Goal: Information Seeking & Learning: Learn about a topic

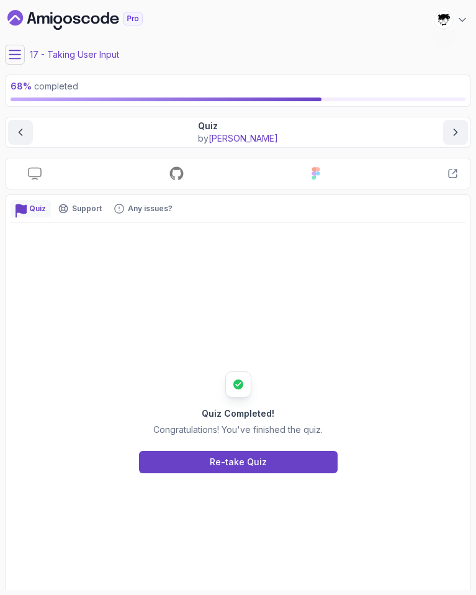
click at [11, 55] on icon at bounding box center [14, 54] width 11 height 8
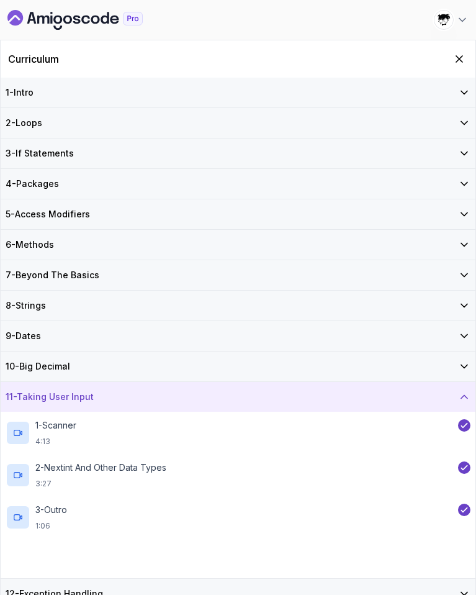
scroll to position [188, 0]
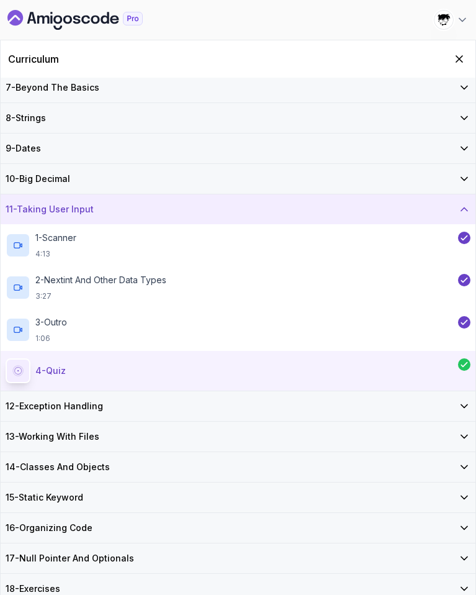
click at [69, 505] on div "15 - Static Keyword" at bounding box center [238, 498] width 475 height 30
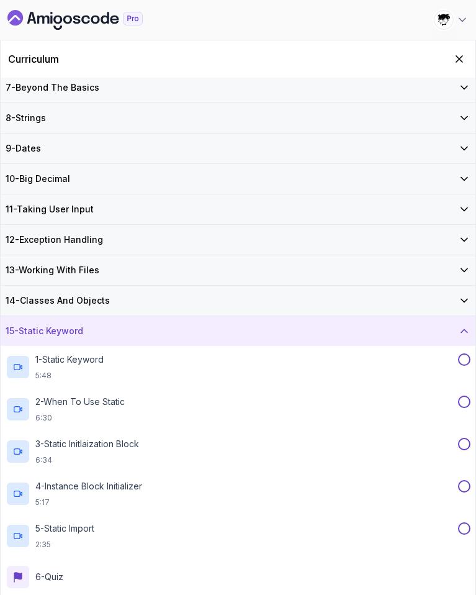
click at [54, 301] on h3 "14 - Classes And Objects" at bounding box center [58, 300] width 104 height 12
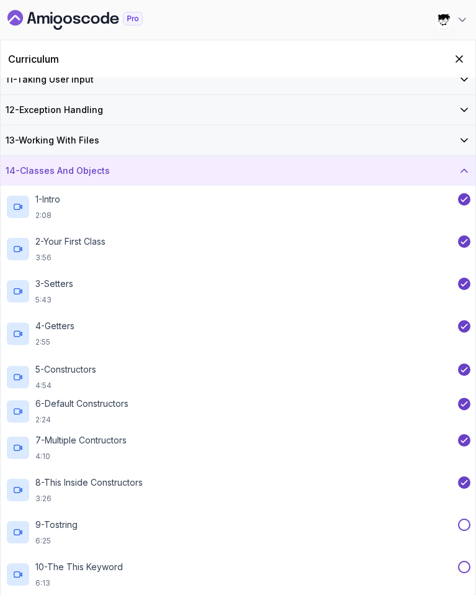
scroll to position [632, 0]
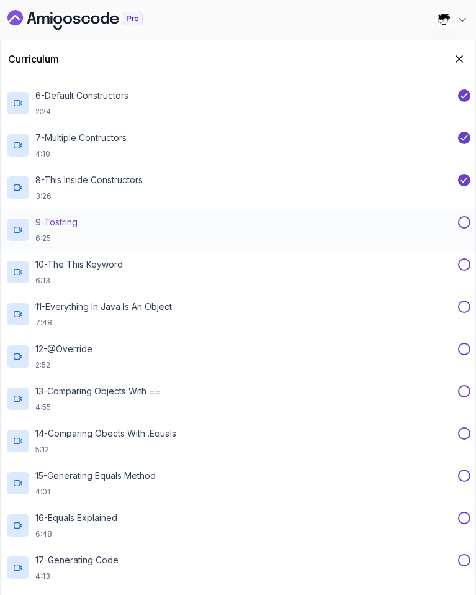
click at [64, 222] on p "9 - Tostring" at bounding box center [56, 222] width 42 height 12
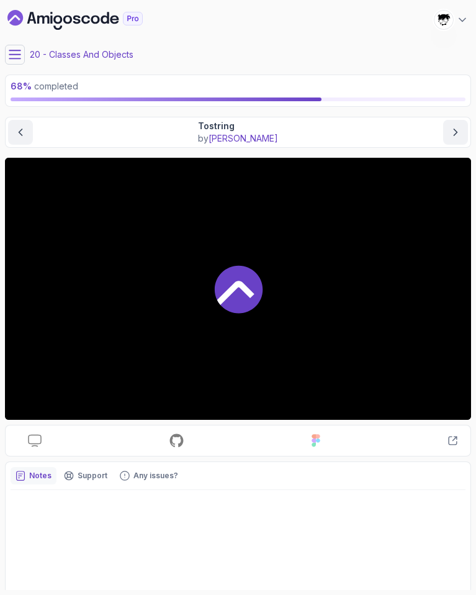
click at [15, 56] on icon at bounding box center [15, 54] width 12 height 12
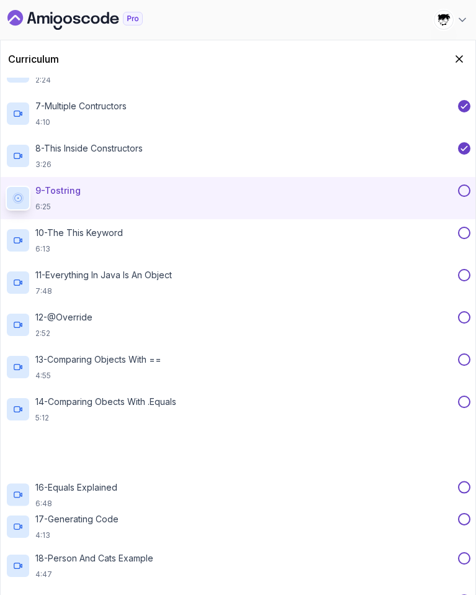
scroll to position [708, 0]
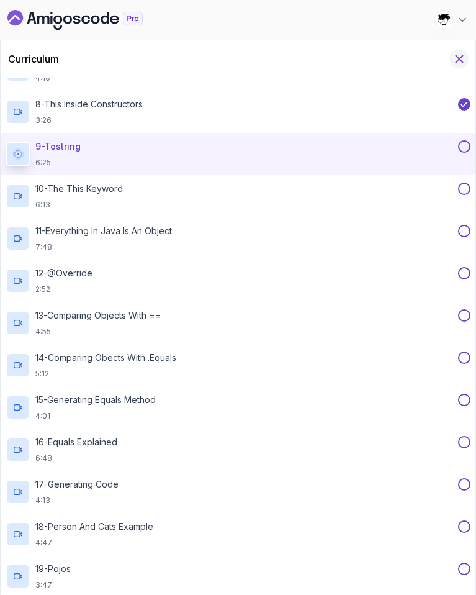
click at [458, 58] on icon "Hide Curriculum for mobile" at bounding box center [460, 59] width 14 height 14
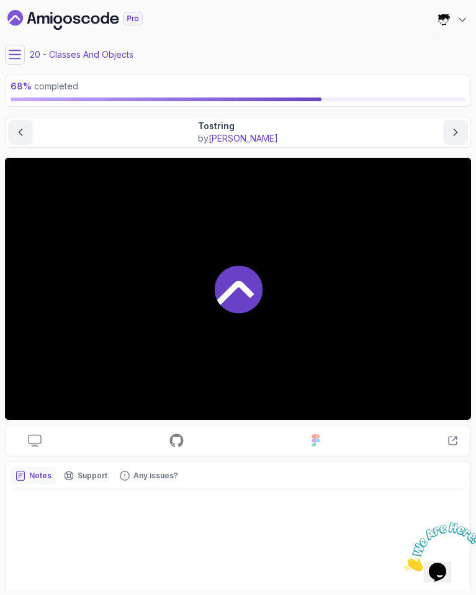
scroll to position [0, 0]
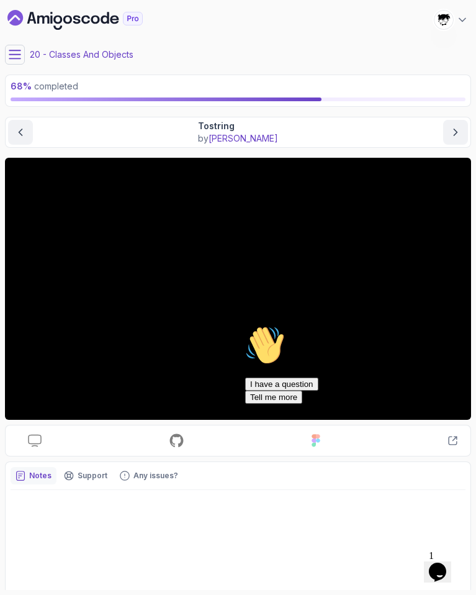
click at [442, 568] on icon "$i18n('chat', 'chat_widget')" at bounding box center [437, 572] width 17 height 19
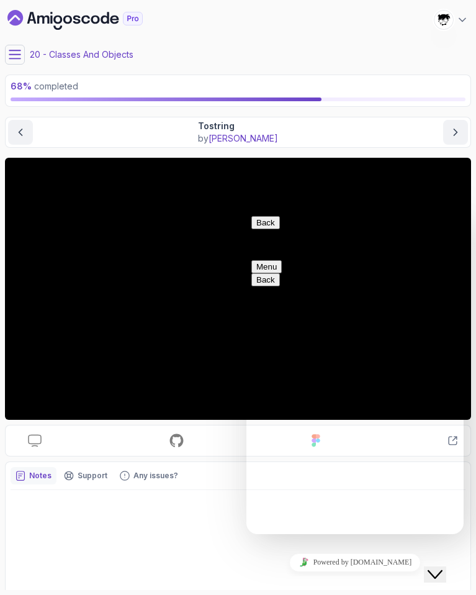
click at [436, 567] on icon "Close Chat This icon closes the chat window." at bounding box center [435, 574] width 15 height 15
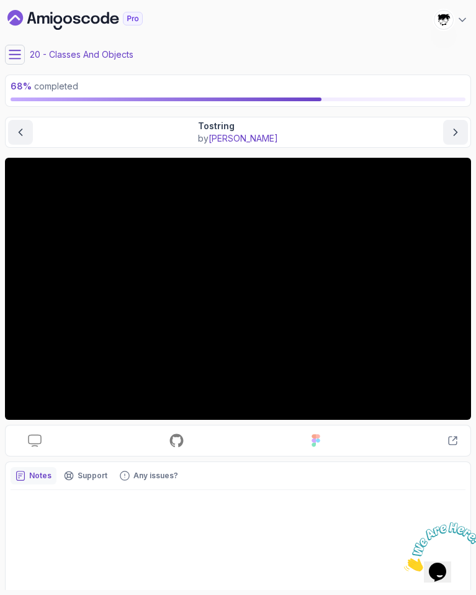
click at [404, 563] on icon "Close" at bounding box center [404, 568] width 0 height 11
click at [440, 563] on icon "$i18n('chat', 'chat_widget')" at bounding box center [437, 572] width 17 height 19
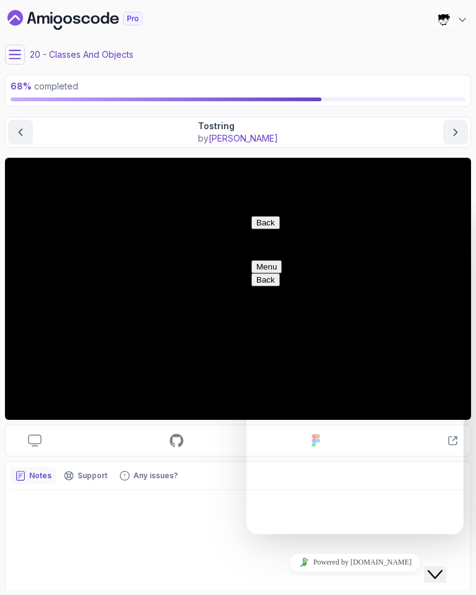
click at [443, 567] on icon "Close Chat This icon closes the chat window." at bounding box center [435, 574] width 15 height 15
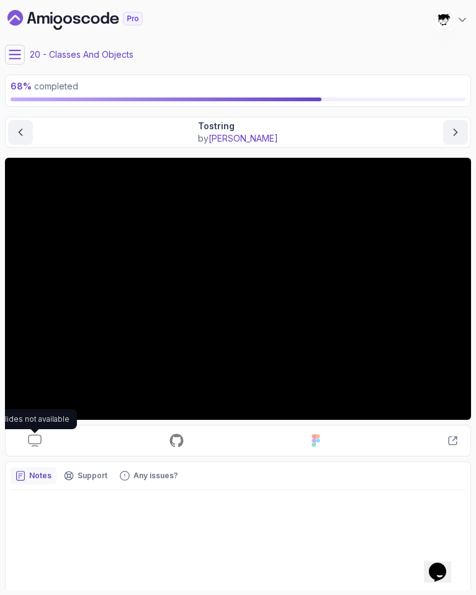
click at [39, 412] on div "Slides not available" at bounding box center [35, 419] width 84 height 20
click at [60, 19] on icon "Dashboard" at bounding box center [57, 20] width 9 height 9
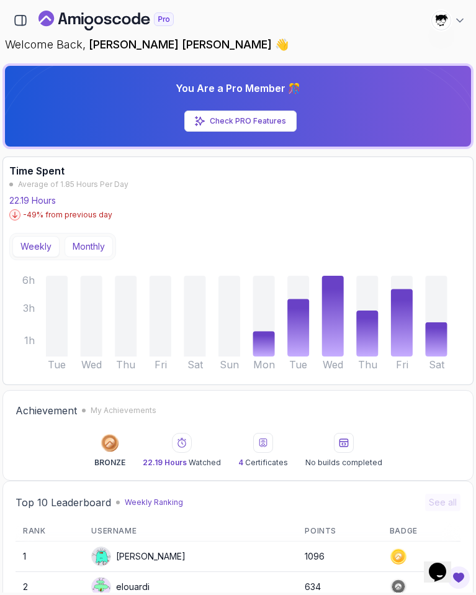
click at [88, 240] on button "Monthly" at bounding box center [89, 246] width 48 height 21
click at [42, 247] on button "Weekly" at bounding box center [35, 246] width 47 height 21
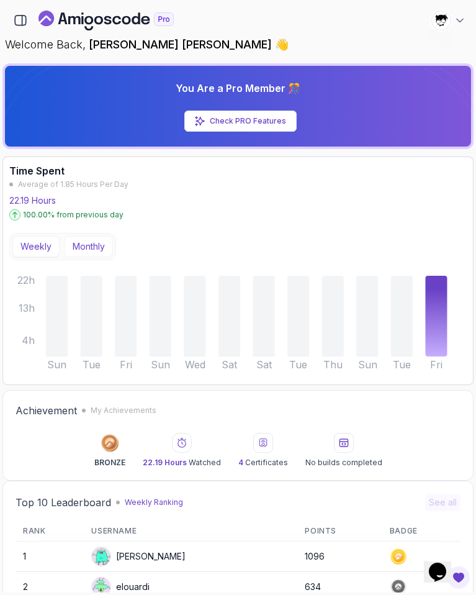
click at [74, 249] on button "Monthly" at bounding box center [89, 246] width 48 height 21
click at [49, 246] on button "Weekly" at bounding box center [35, 246] width 47 height 21
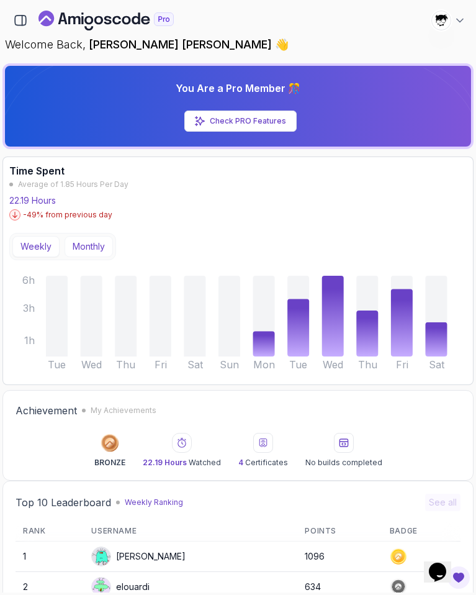
click at [77, 240] on button "Monthly" at bounding box center [89, 246] width 48 height 21
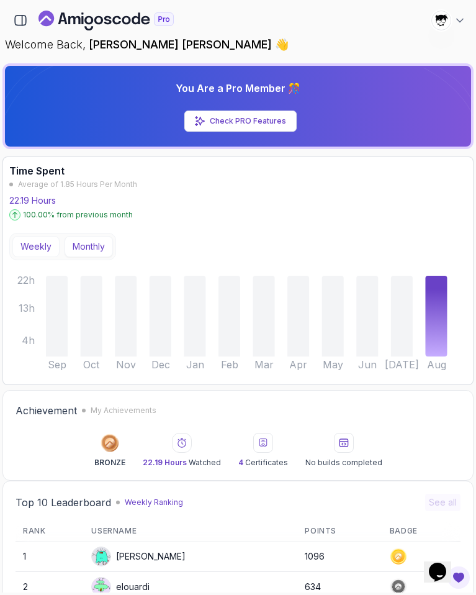
click at [41, 249] on button "Weekly" at bounding box center [35, 246] width 47 height 21
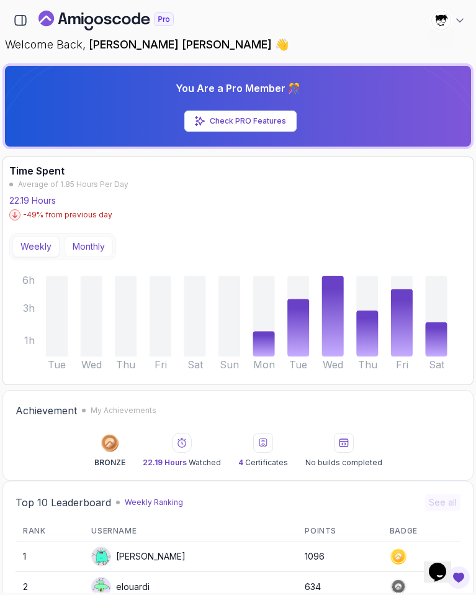
click at [83, 248] on button "Monthly" at bounding box center [89, 246] width 48 height 21
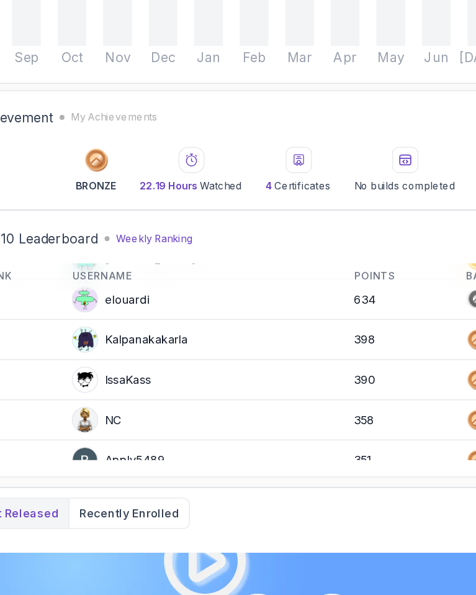
scroll to position [40, 0]
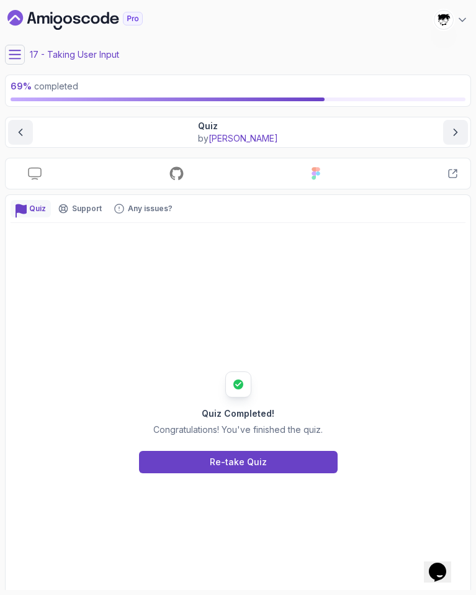
click at [19, 51] on icon at bounding box center [15, 54] width 12 height 12
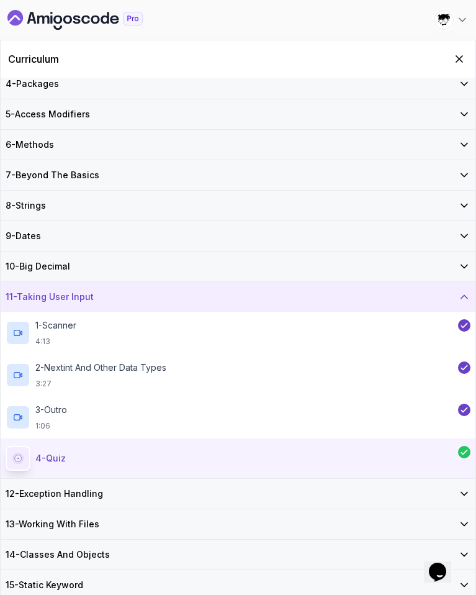
scroll to position [188, 0]
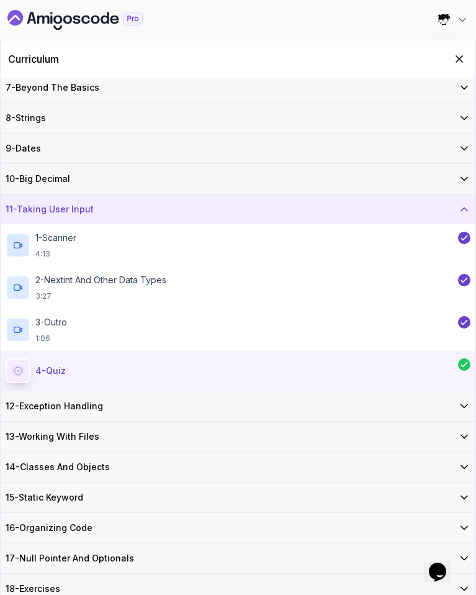
click at [69, 467] on h3 "14 - Classes And Objects" at bounding box center [58, 467] width 104 height 12
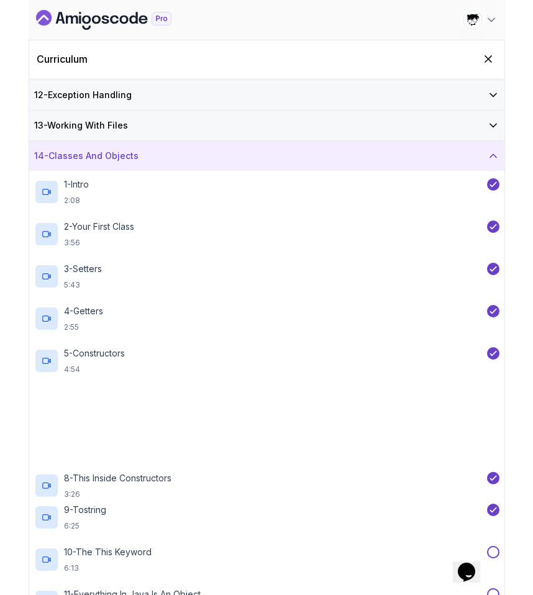
scroll to position [335, 0]
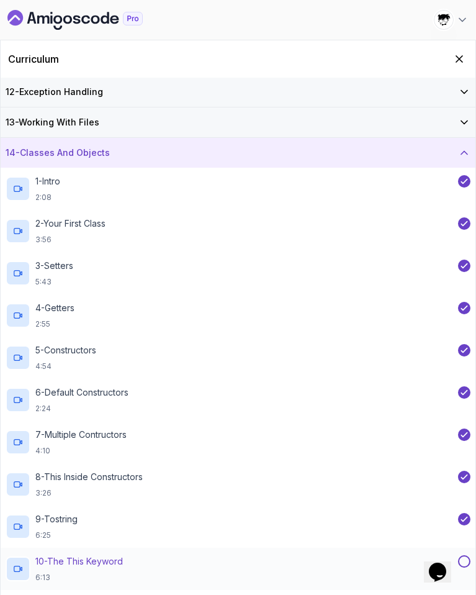
click at [74, 556] on p "10 - The This Keyword" at bounding box center [79, 561] width 88 height 12
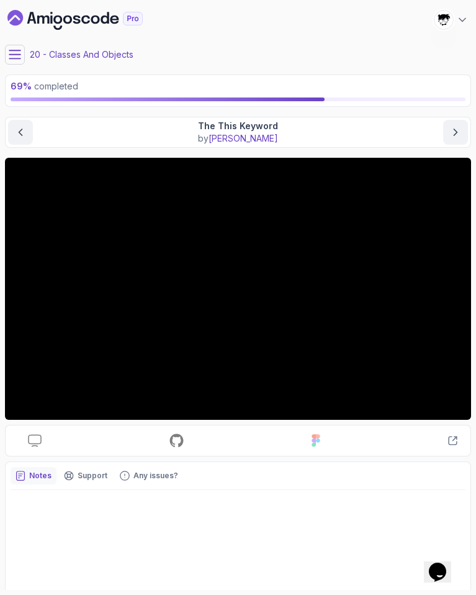
drag, startPoint x: 27, startPoint y: 478, endPoint x: -13, endPoint y: 472, distance: 40.7
click at [0, 472] on html "69 % completed 1 - Intro 2 - Loops 3 - If Statements 4 - Packages 5 - Access Mo…" at bounding box center [238, 297] width 476 height 595
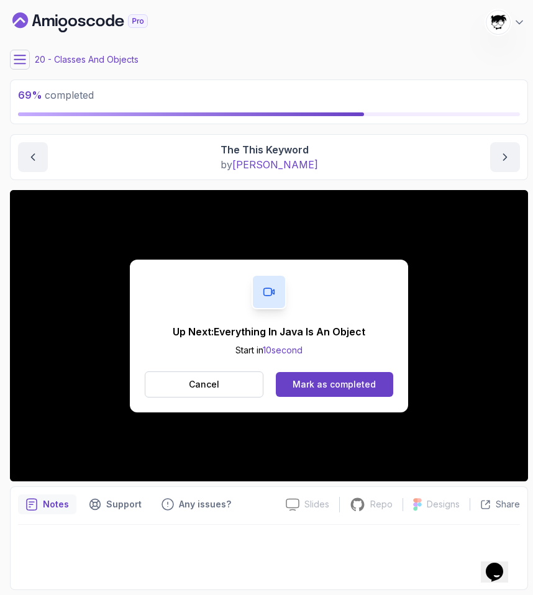
click at [368, 360] on div "Up Next: Everything In Java Is An Object Start in 10 second Cancel Mark as comp…" at bounding box center [269, 336] width 278 height 153
click at [330, 389] on div "Mark as completed" at bounding box center [333, 384] width 83 height 12
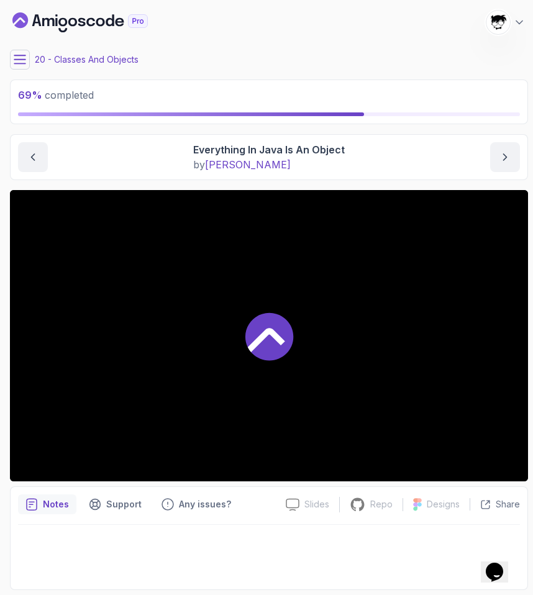
click at [20, 63] on icon at bounding box center [19, 59] width 11 height 8
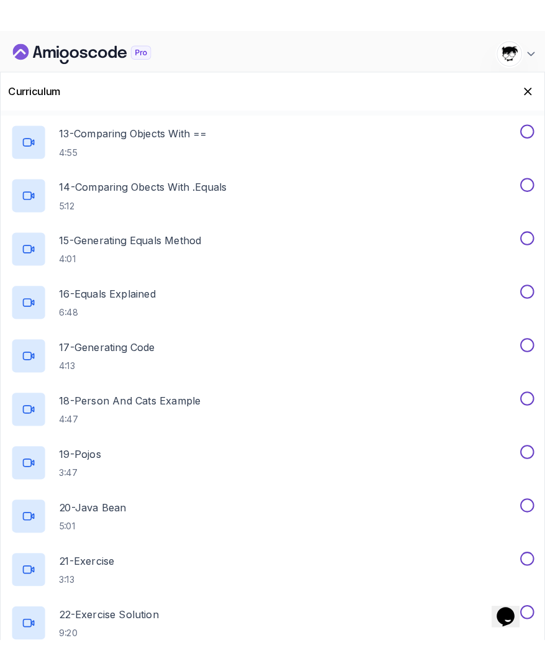
scroll to position [1311, 0]
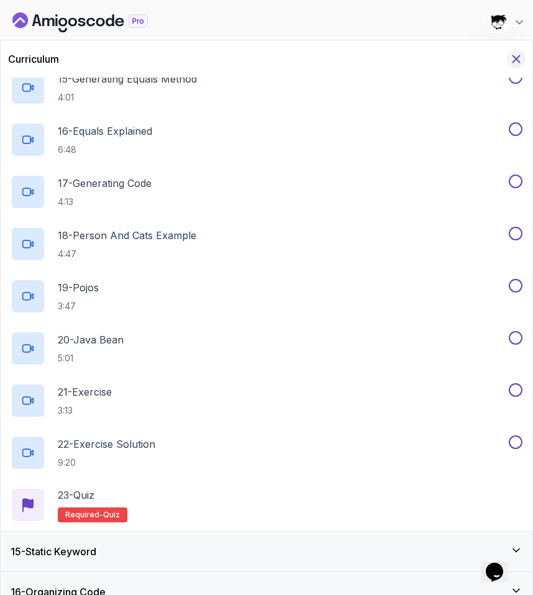
click at [476, 54] on icon "Hide Curriculum for mobile" at bounding box center [516, 59] width 14 height 14
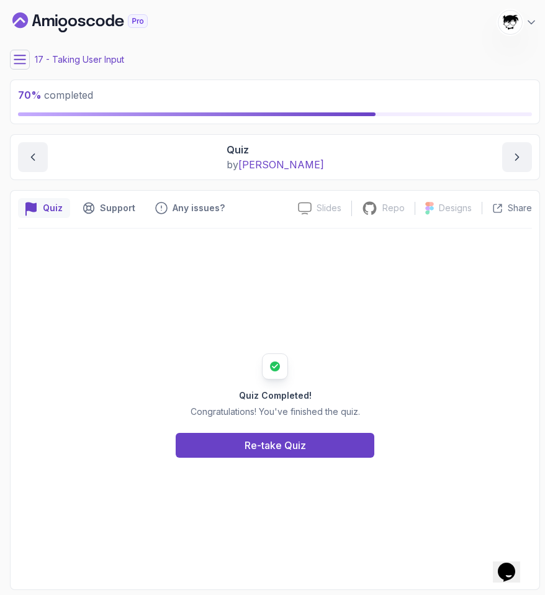
click at [481, 309] on div "Quiz Completed! Congratulations! You've finished the quiz. Re-take Quiz" at bounding box center [275, 405] width 514 height 353
click at [22, 59] on icon at bounding box center [19, 59] width 11 height 8
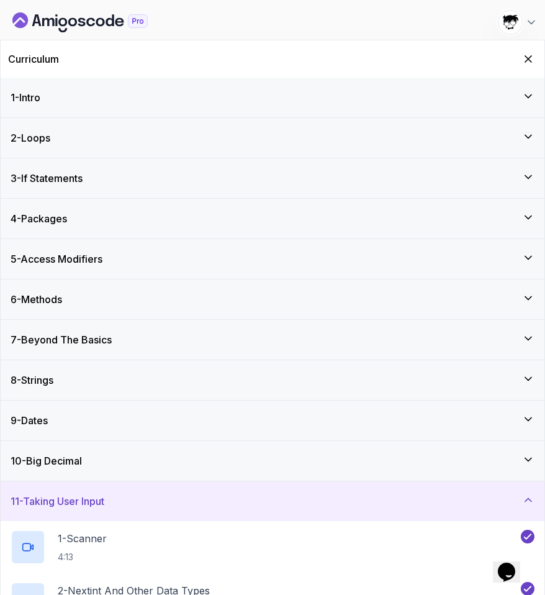
scroll to position [419, 0]
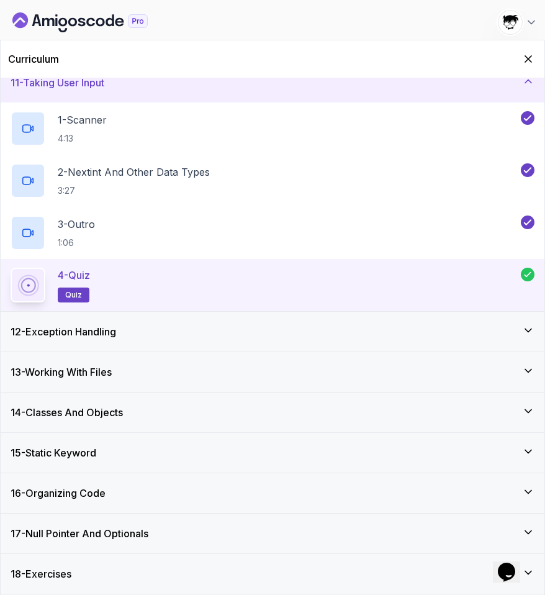
click at [56, 405] on h3 "14 - Classes And Objects" at bounding box center [67, 412] width 112 height 15
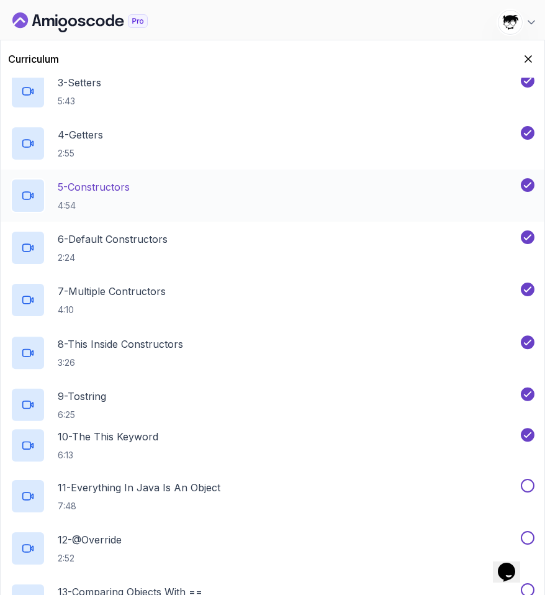
scroll to position [796, 0]
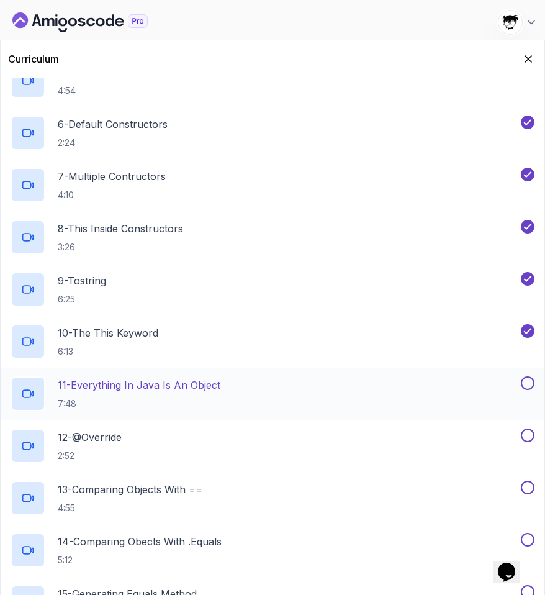
click at [61, 405] on p "7:48" at bounding box center [139, 403] width 163 height 12
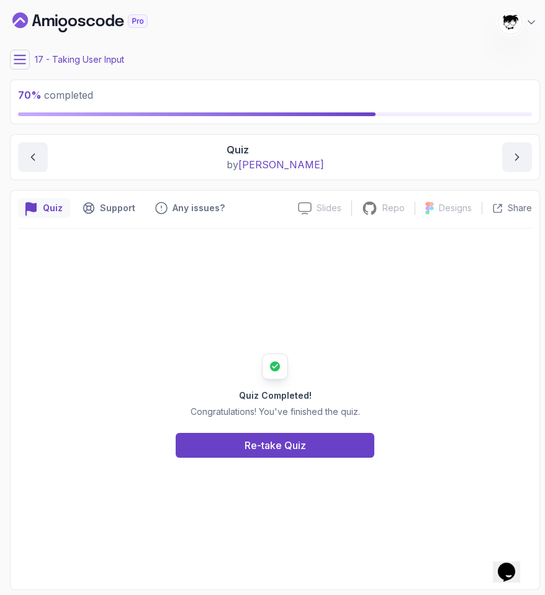
click at [26, 55] on button at bounding box center [20, 60] width 20 height 20
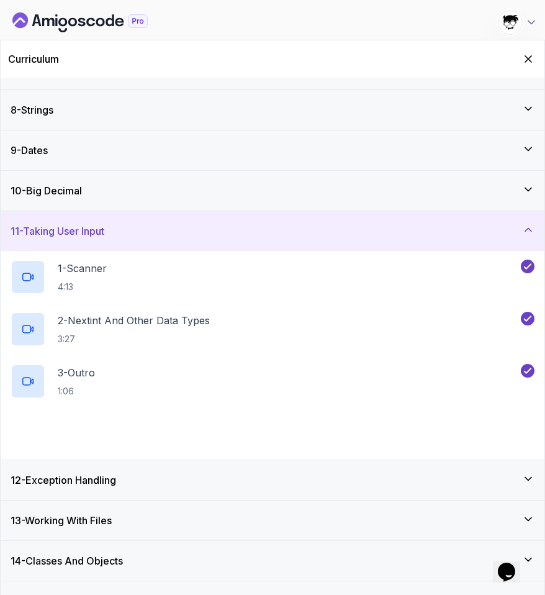
scroll to position [419, 0]
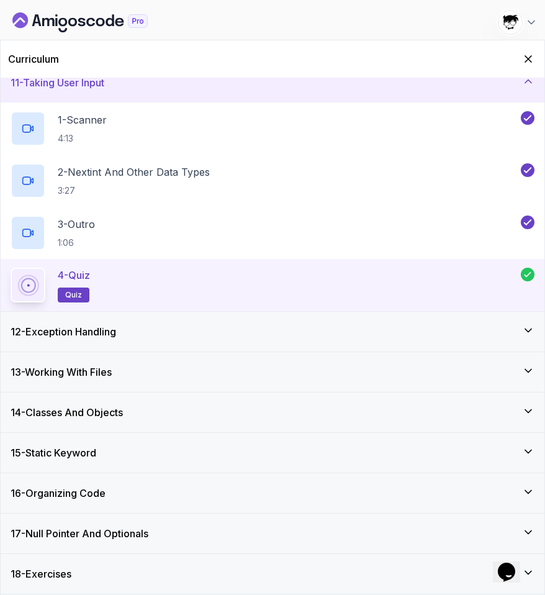
click at [70, 423] on div "14 - Classes And Objects" at bounding box center [273, 412] width 544 height 40
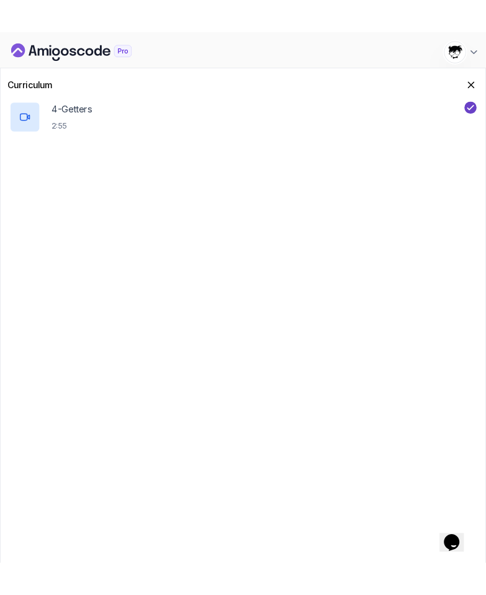
scroll to position [841, 0]
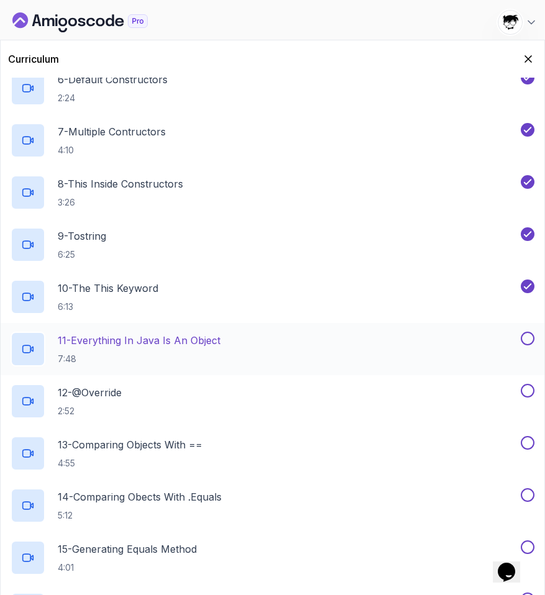
click at [98, 328] on div "11 - Everything In Java Is An Object 7:48" at bounding box center [273, 349] width 544 height 52
click at [151, 345] on p "11 - Everything In Java Is An Object" at bounding box center [139, 340] width 163 height 15
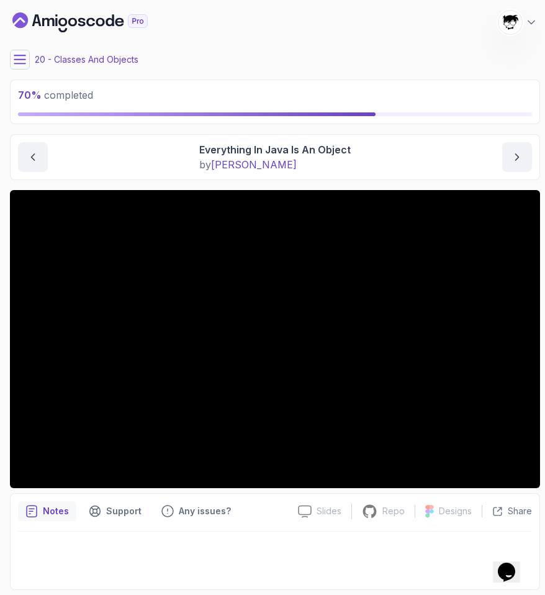
click at [297, 55] on div "20 - Classes And Objects" at bounding box center [275, 60] width 530 height 20
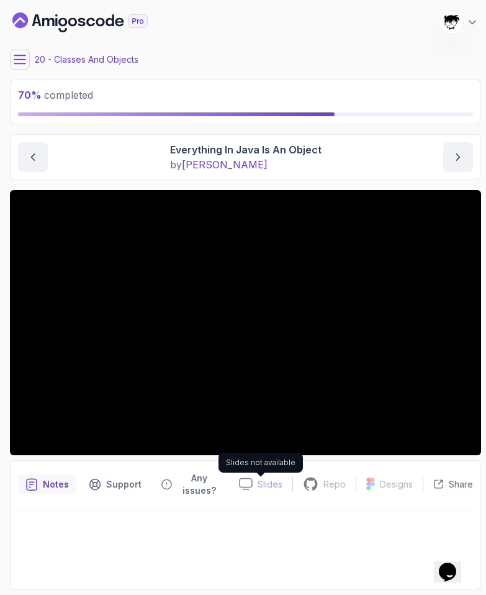
click at [258, 484] on div "Slides" at bounding box center [260, 484] width 63 height 13
click at [164, 488] on icon "Feedback button" at bounding box center [166, 484] width 11 height 12
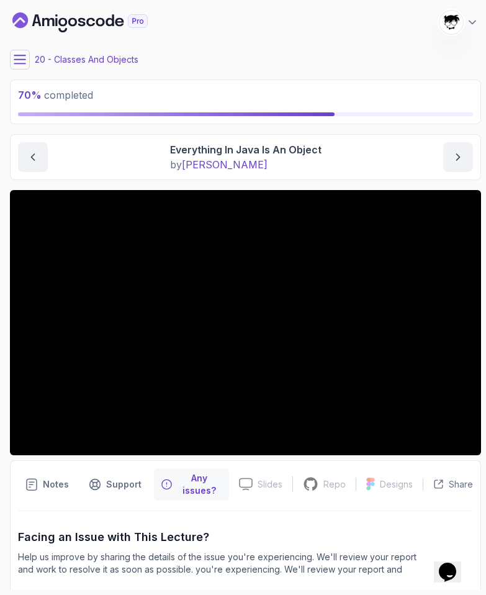
click at [164, 488] on icon "Feedback button" at bounding box center [166, 484] width 11 height 12
click at [43, 483] on p "Notes" at bounding box center [56, 484] width 26 height 12
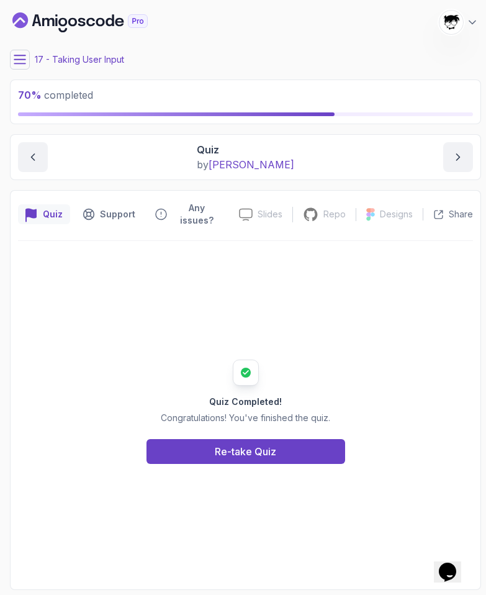
click at [21, 57] on icon at bounding box center [20, 59] width 12 height 12
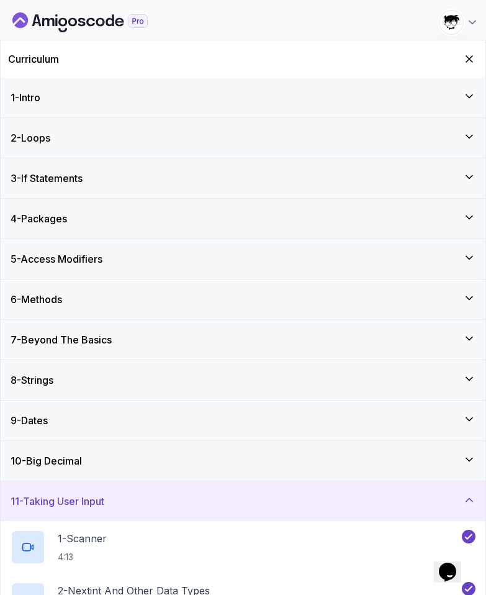
scroll to position [419, 0]
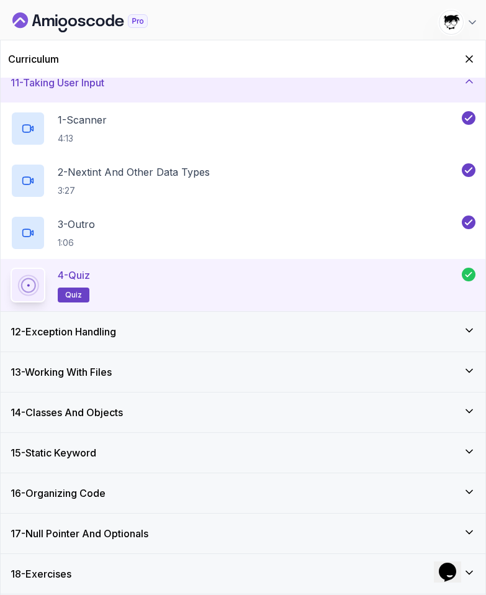
click at [51, 417] on h3 "14 - Classes And Objects" at bounding box center [67, 412] width 112 height 15
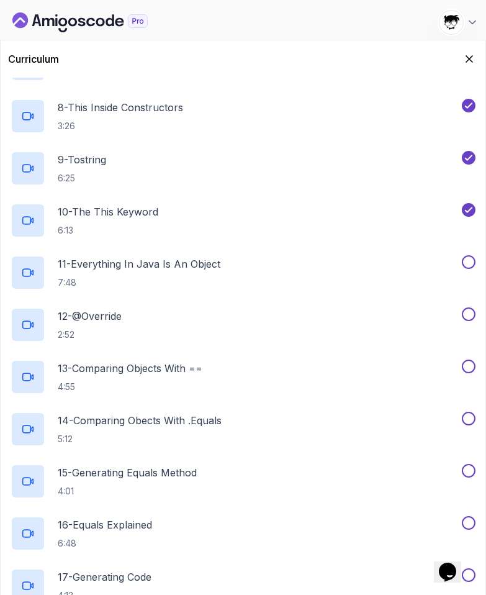
scroll to position [1046, 0]
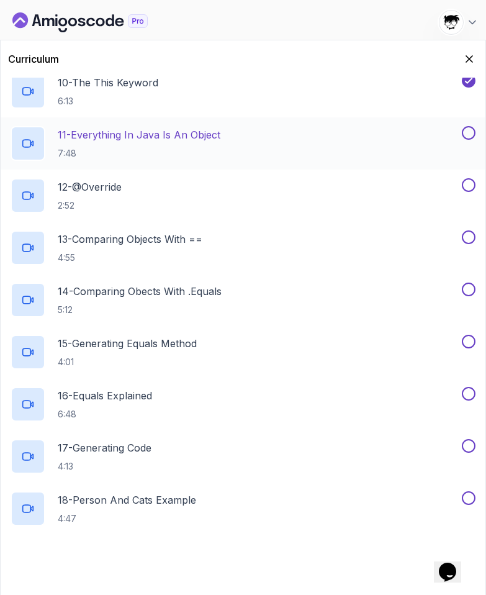
click at [97, 138] on p "11 - Everything In Java Is An Object" at bounding box center [139, 134] width 163 height 15
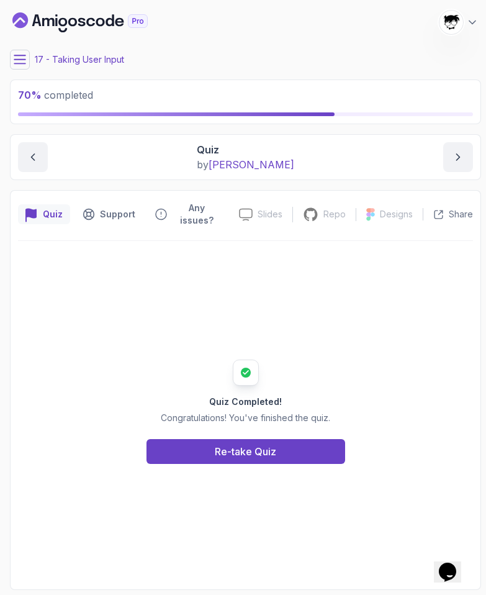
click at [28, 57] on button at bounding box center [20, 60] width 20 height 20
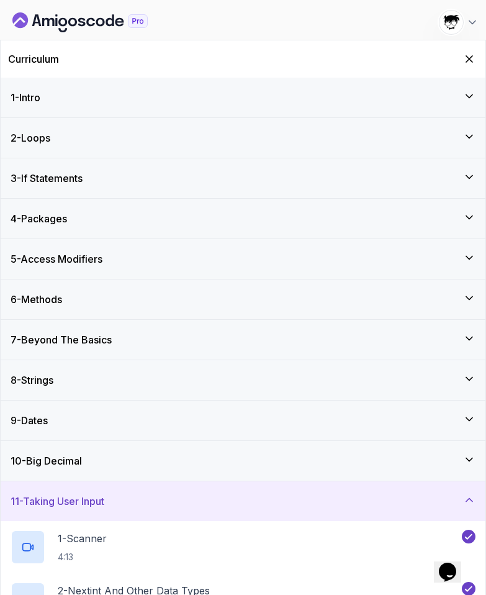
scroll to position [419, 0]
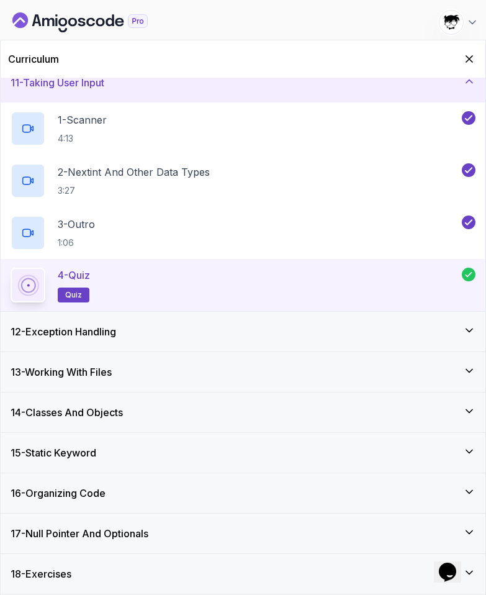
click at [71, 386] on div "13 - Working With Files" at bounding box center [243, 372] width 485 height 40
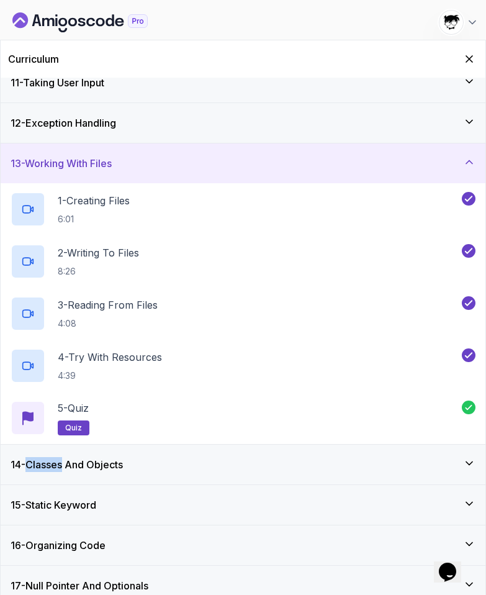
click at [39, 463] on h3 "14 - Classes And Objects" at bounding box center [67, 464] width 112 height 15
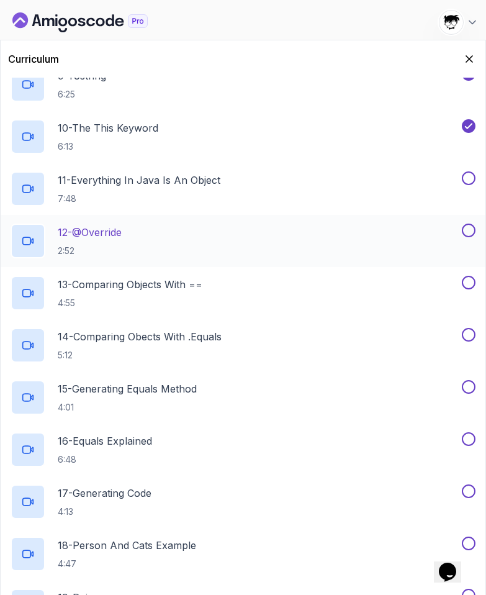
scroll to position [988, 0]
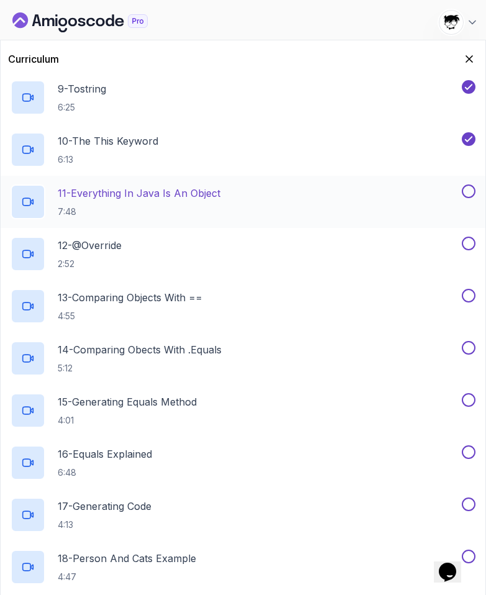
click at [91, 200] on p "11 - Everything In Java Is An Object" at bounding box center [139, 193] width 163 height 15
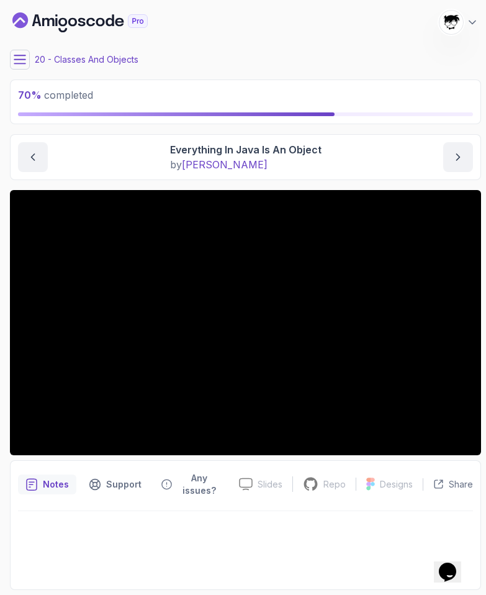
click at [12, 65] on button at bounding box center [20, 60] width 20 height 20
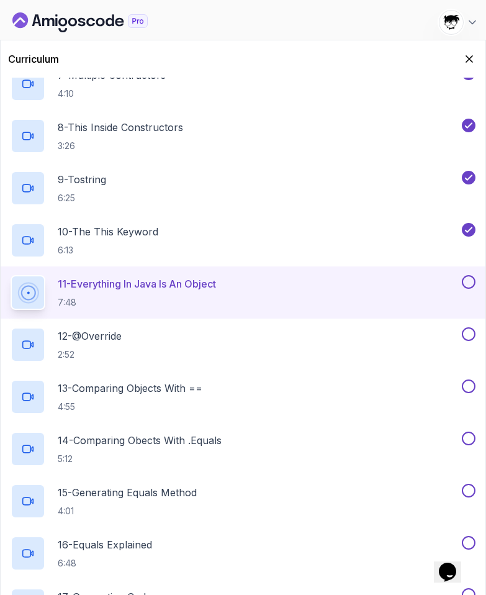
scroll to position [895, 0]
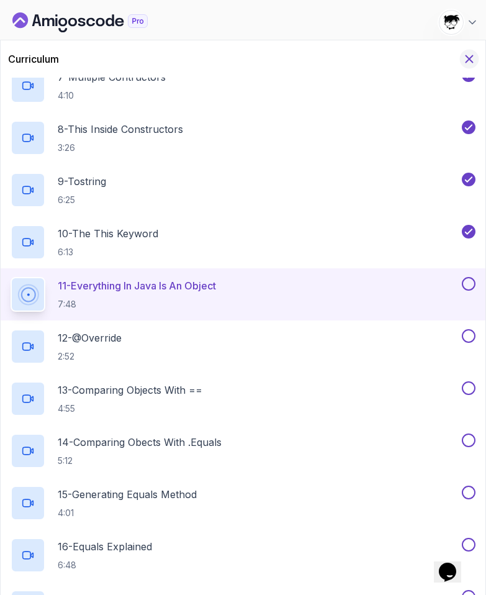
click at [471, 54] on icon "Hide Curriculum for mobile" at bounding box center [470, 59] width 14 height 14
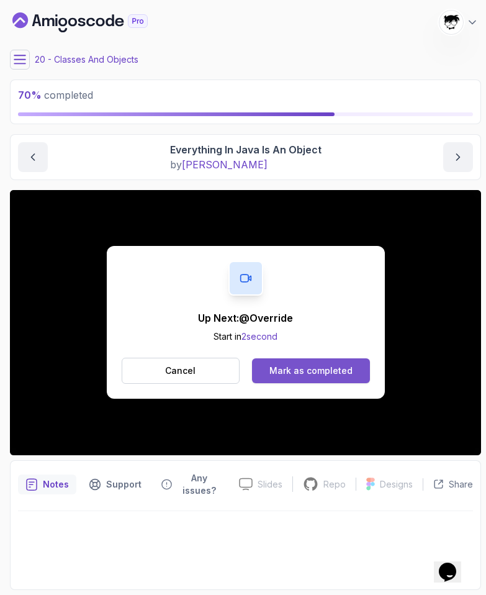
click at [260, 370] on button "Mark as completed" at bounding box center [310, 370] width 117 height 25
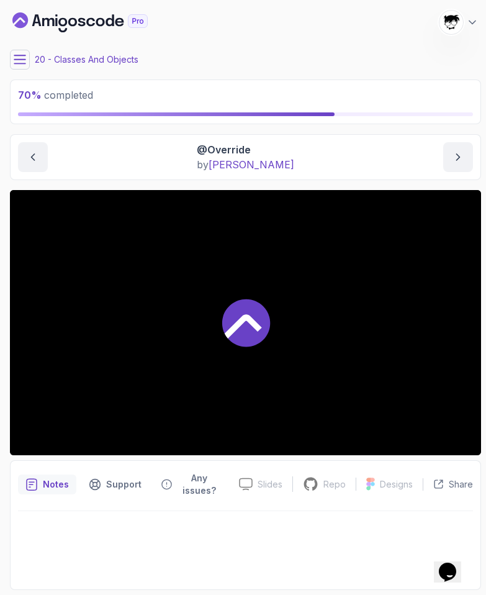
click at [24, 60] on icon at bounding box center [20, 59] width 12 height 12
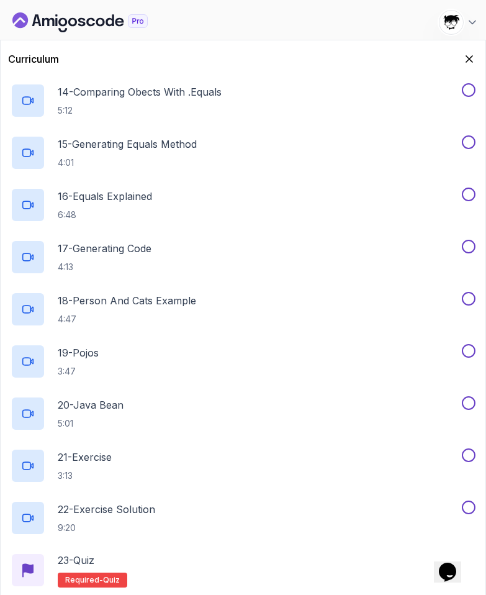
scroll to position [1410, 0]
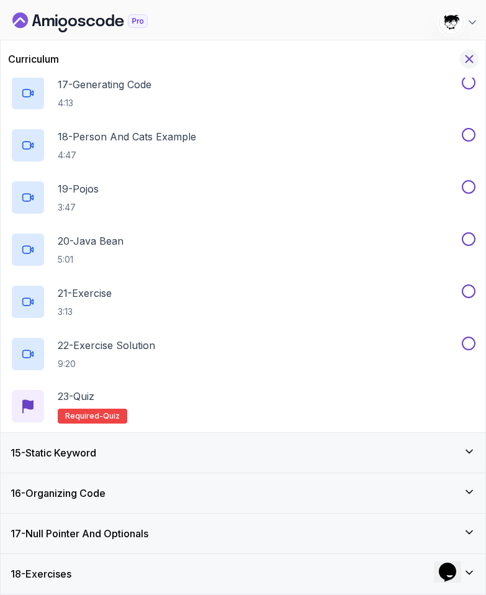
click at [471, 56] on icon "Hide Curriculum for mobile" at bounding box center [470, 59] width 14 height 14
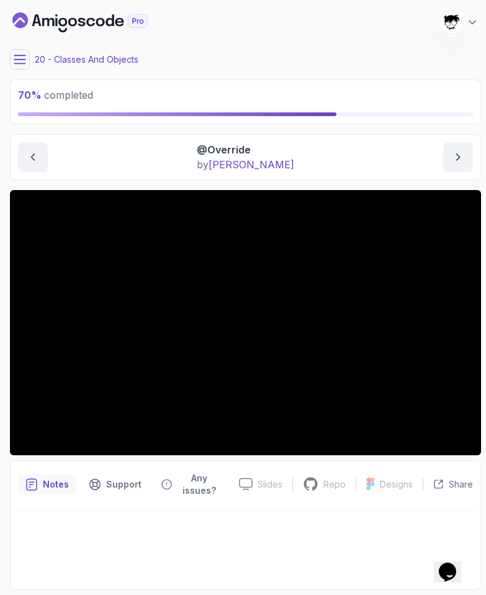
click at [12, 60] on button at bounding box center [20, 60] width 20 height 20
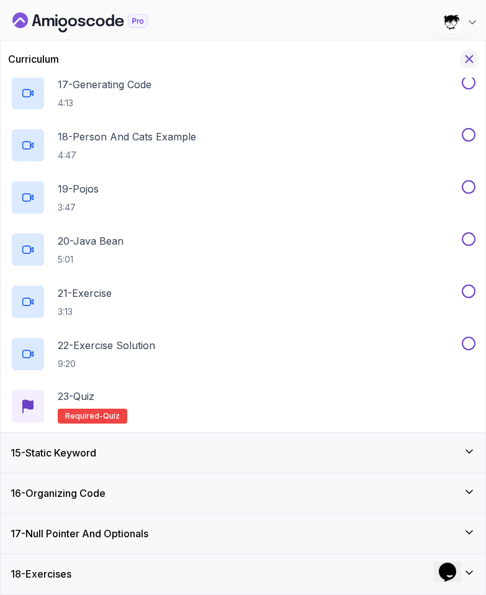
click at [465, 60] on icon "Hide Curriculum for mobile" at bounding box center [470, 59] width 14 height 14
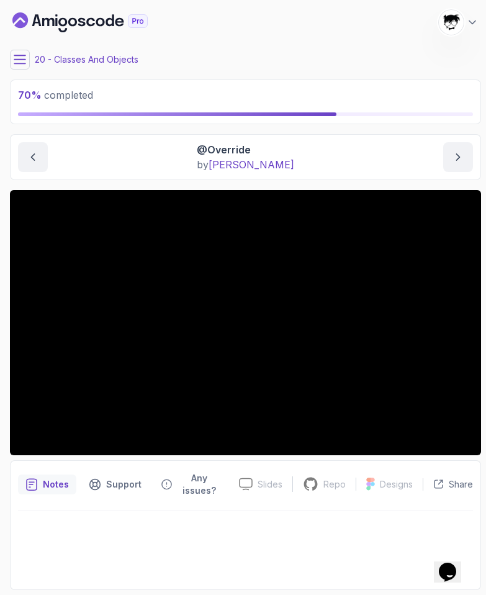
click at [453, 24] on img at bounding box center [451, 22] width 25 height 25
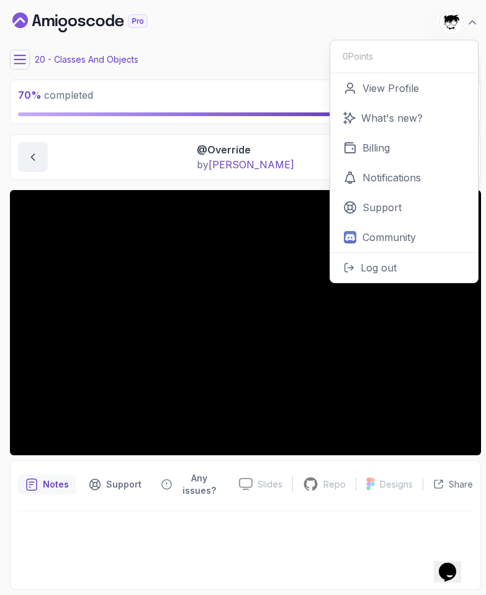
click at [399, 29] on div "My Courses Java for Developers 390 Points [PERSON_NAME] [PERSON_NAME] Student 0…" at bounding box center [245, 22] width 471 height 35
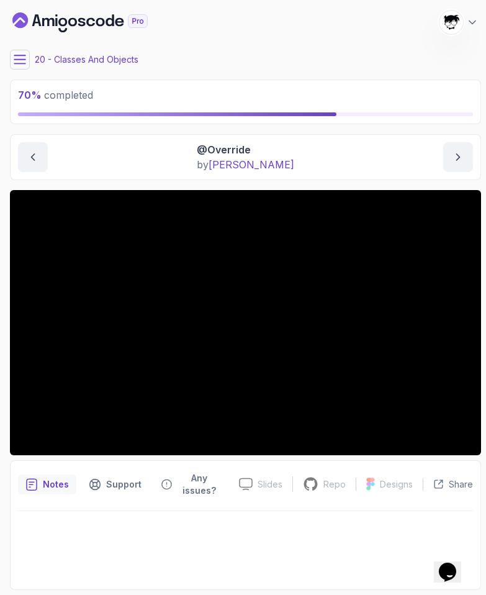
click at [15, 68] on button at bounding box center [20, 60] width 20 height 20
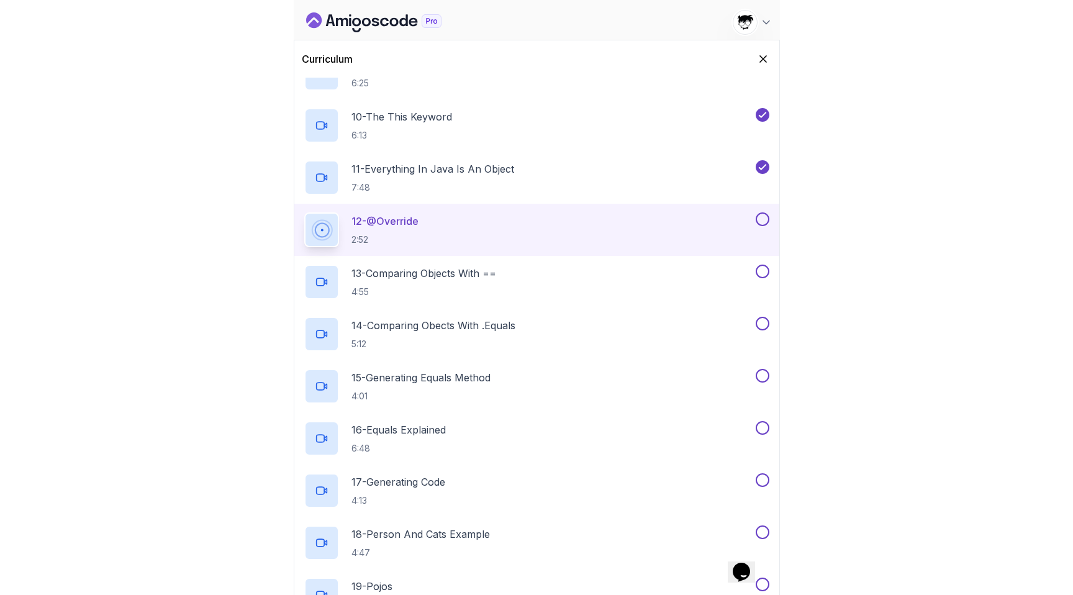
scroll to position [1014, 0]
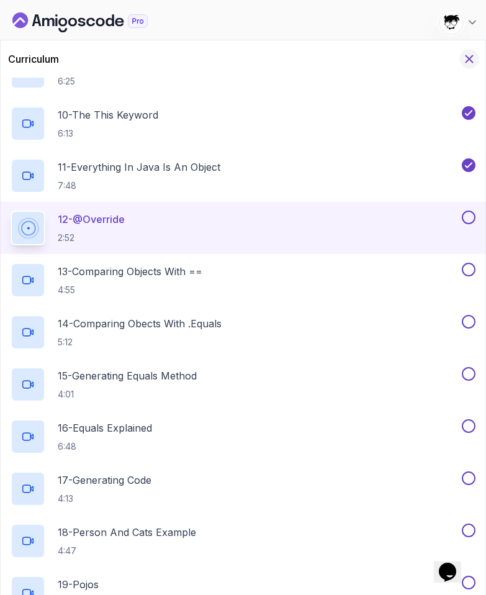
click at [466, 58] on icon "Hide Curriculum for mobile" at bounding box center [470, 59] width 14 height 14
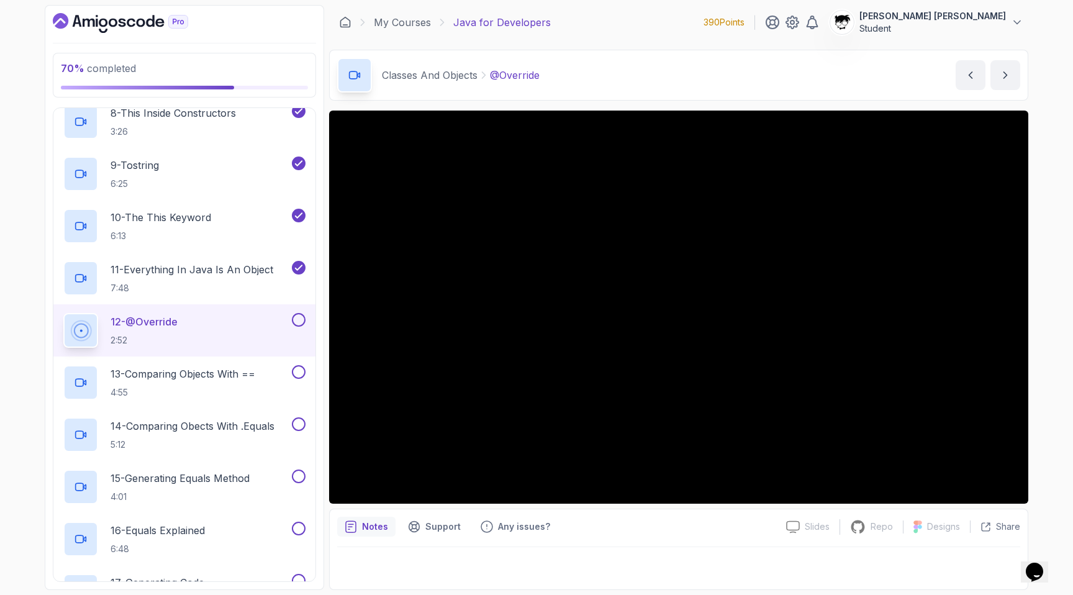
scroll to position [921, 0]
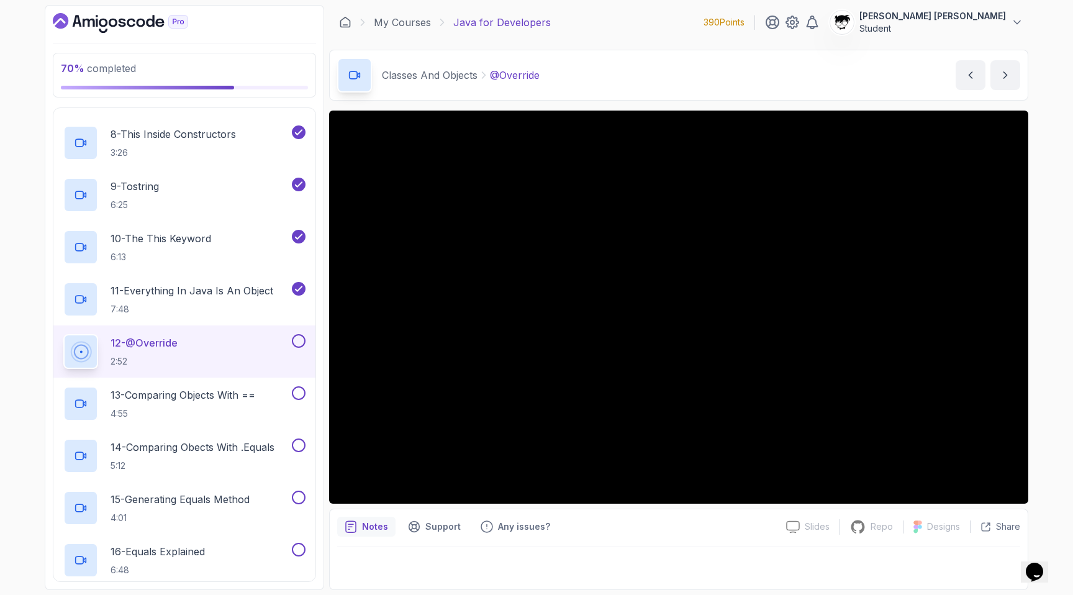
click at [486, 11] on div "My Courses Java for Developers 390 Points [PERSON_NAME] [PERSON_NAME] Student" at bounding box center [678, 22] width 699 height 35
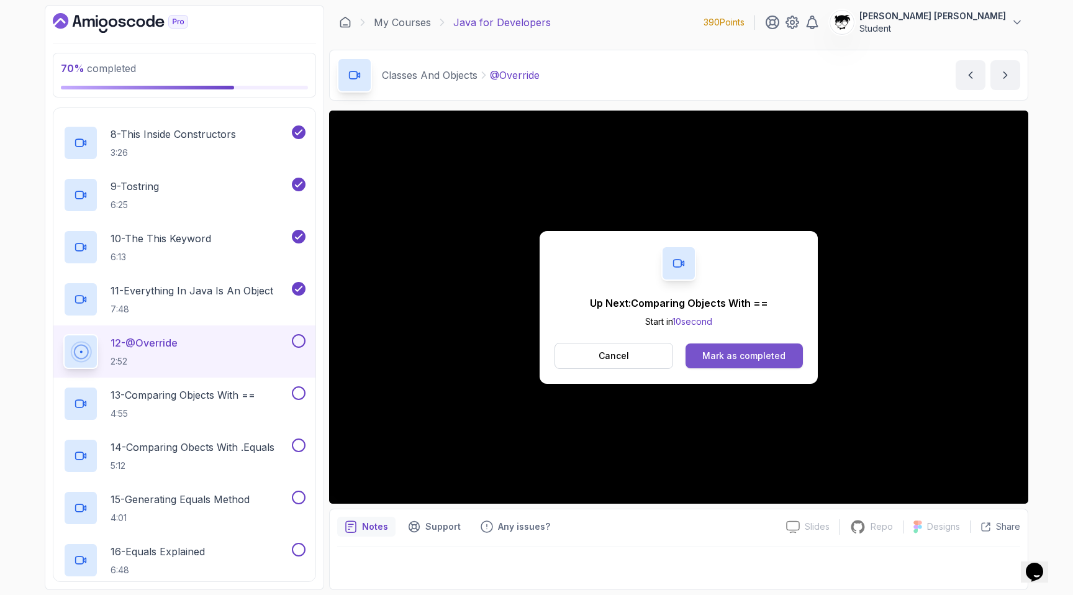
click at [486, 350] on button "Mark as completed" at bounding box center [744, 355] width 117 height 25
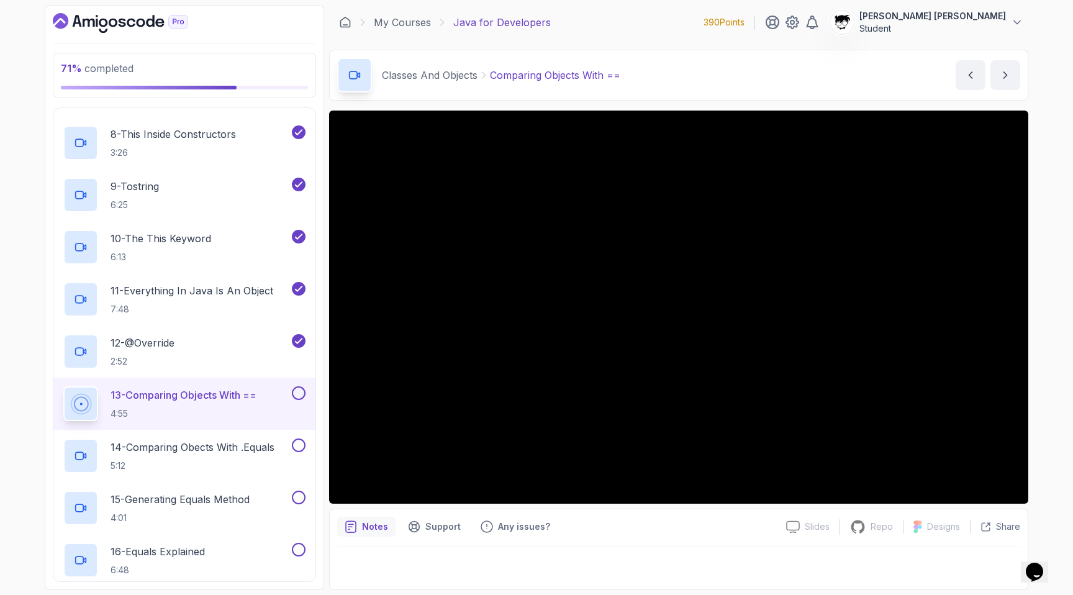
click at [130, 17] on icon "Dashboard" at bounding box center [120, 23] width 135 height 20
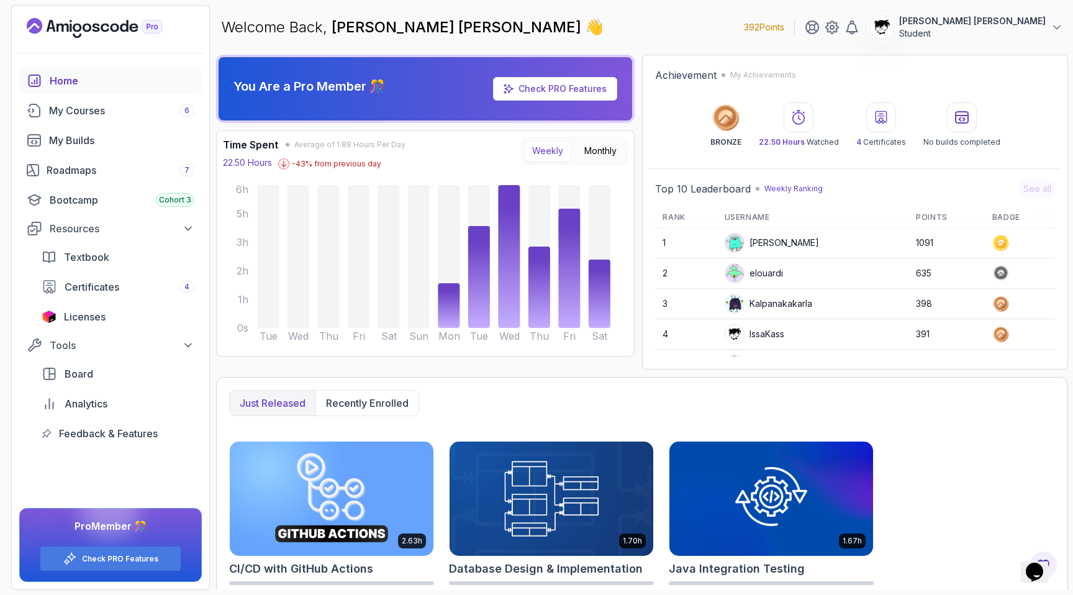
click at [486, 32] on p "Student" at bounding box center [972, 33] width 147 height 12
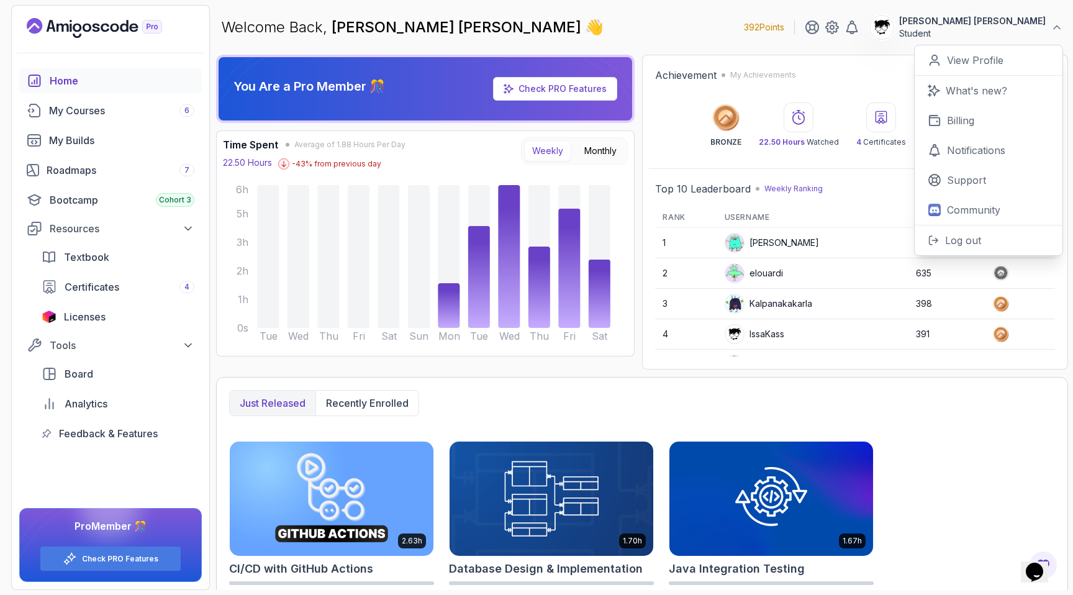
click at [486, 415] on div "Just released Recently enrolled" at bounding box center [642, 403] width 826 height 26
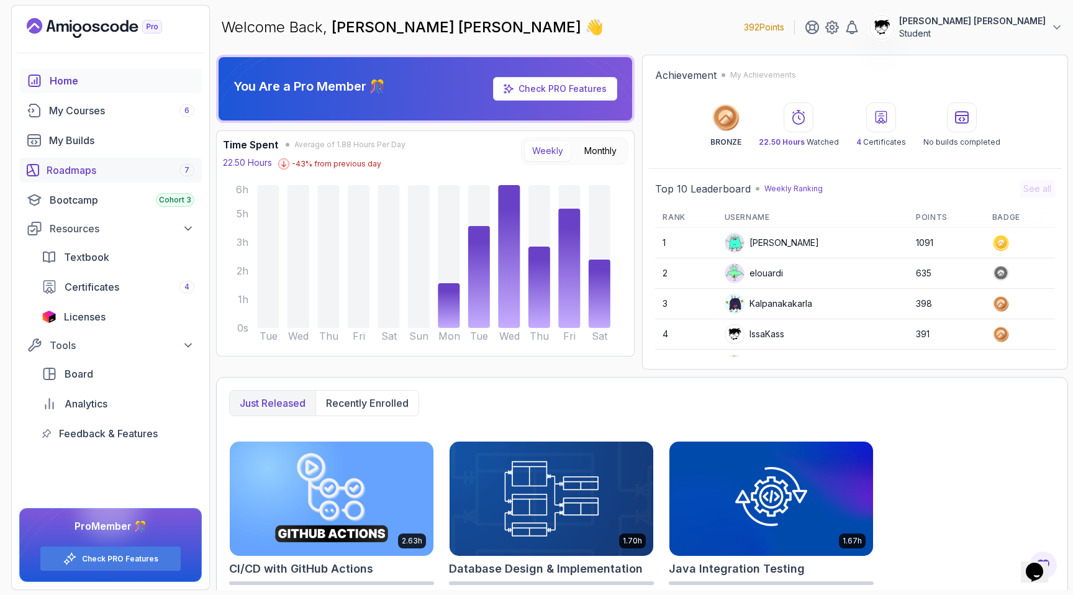
click at [76, 165] on div "Roadmaps 7" at bounding box center [121, 170] width 148 height 15
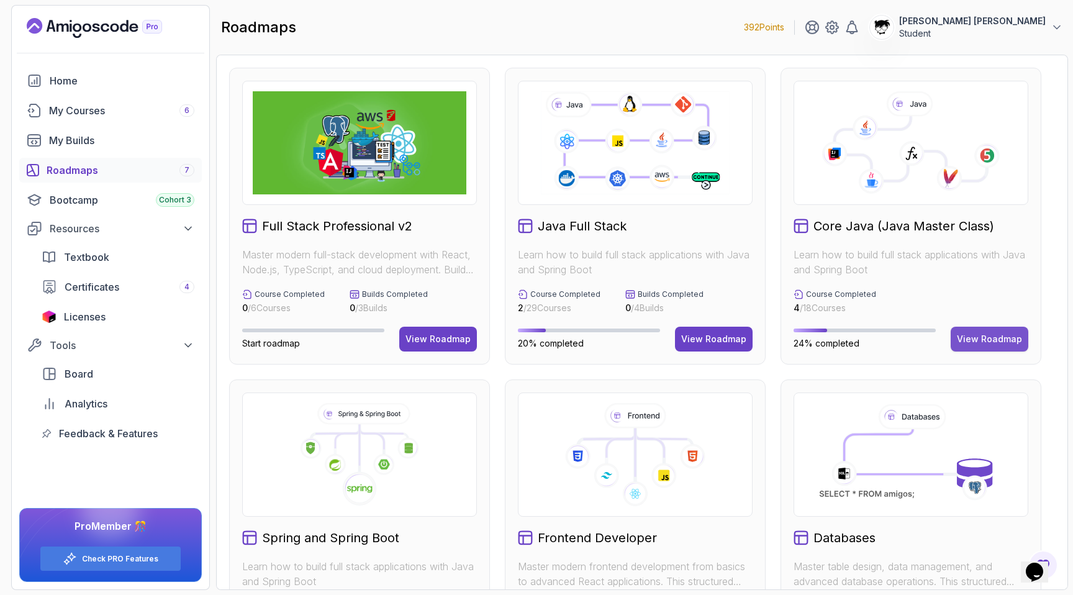
click at [486, 347] on button "View Roadmap" at bounding box center [990, 339] width 78 height 25
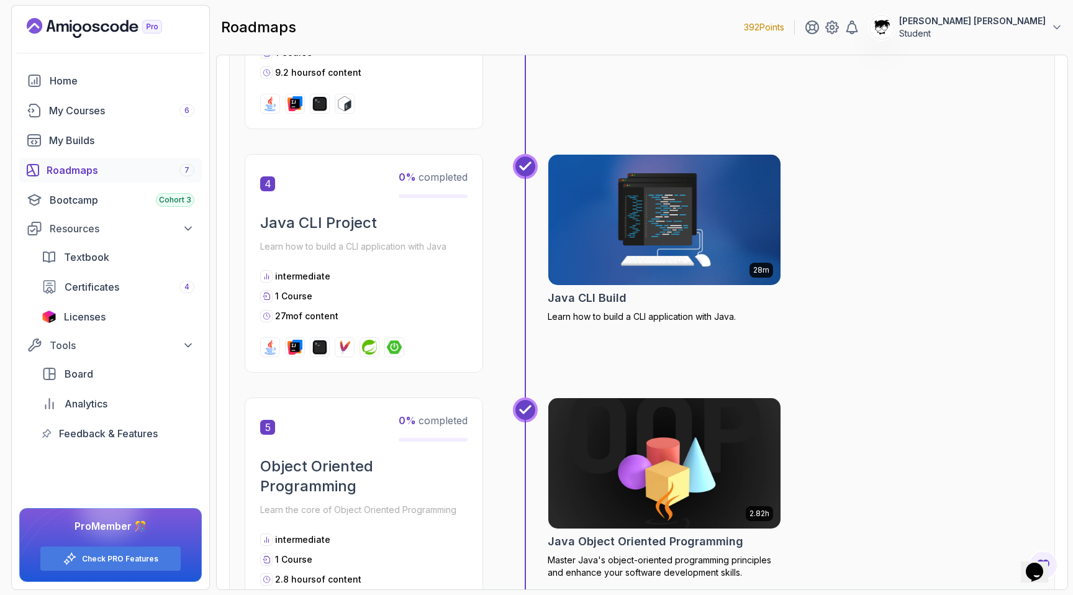
scroll to position [941, 0]
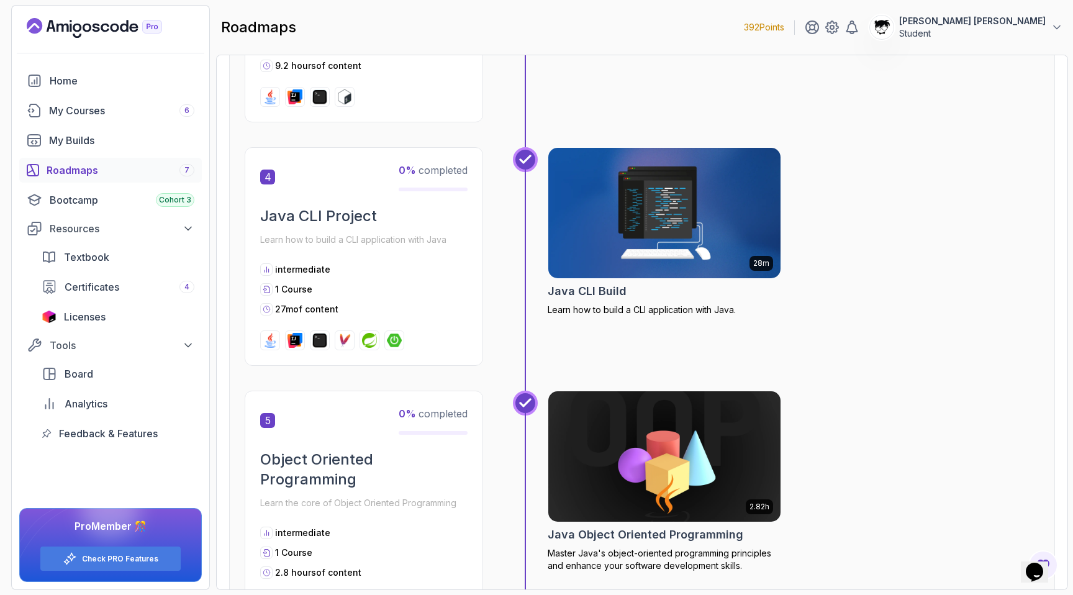
click at [486, 294] on h2 "Java CLI Build" at bounding box center [587, 291] width 79 height 17
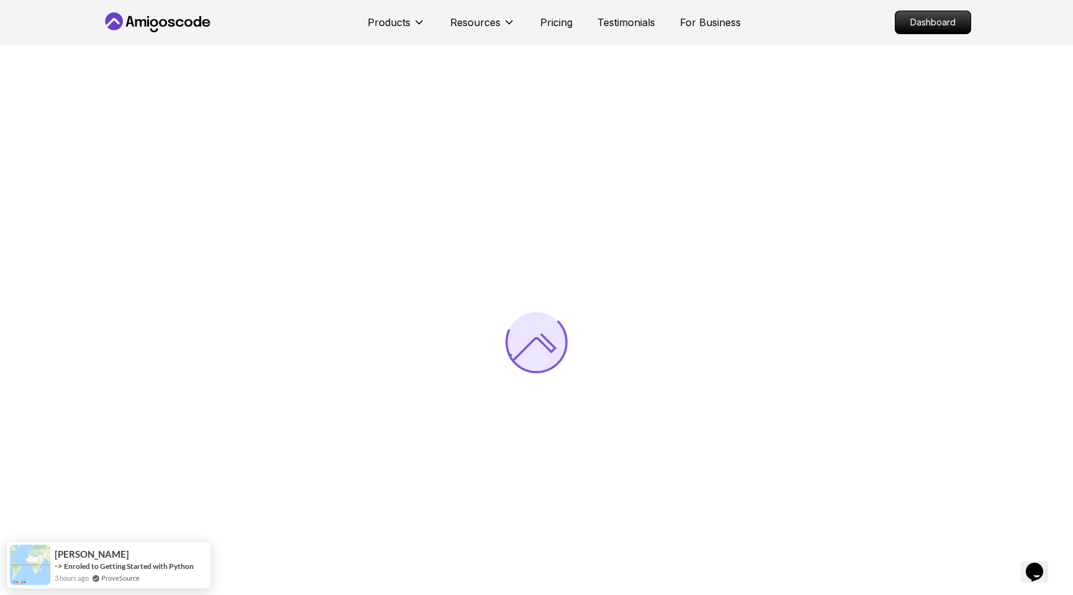
click at [449, 204] on div at bounding box center [536, 342] width 1073 height 595
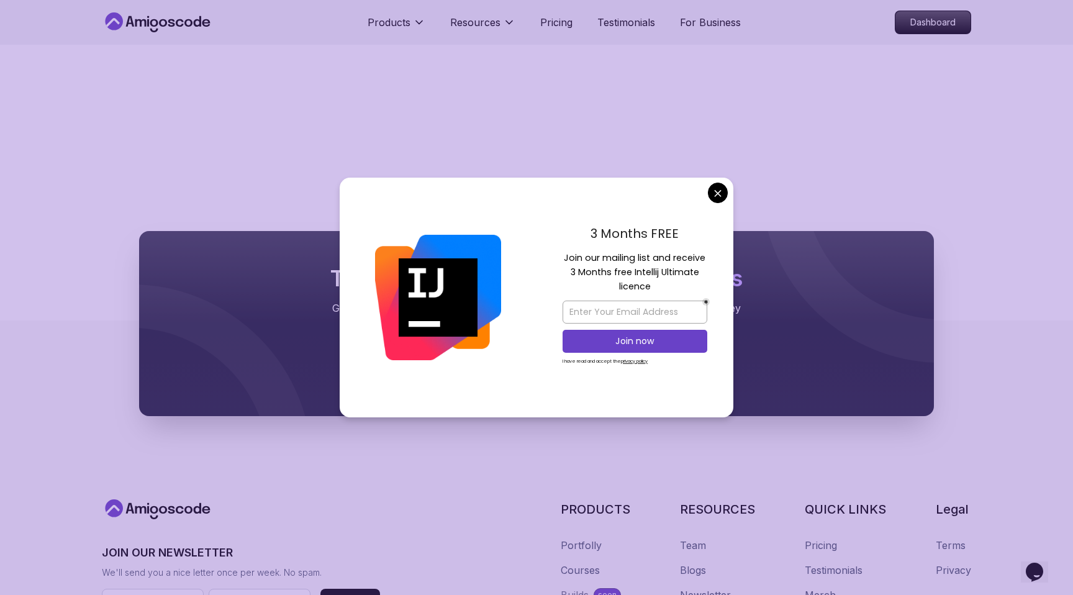
scroll to position [384, 0]
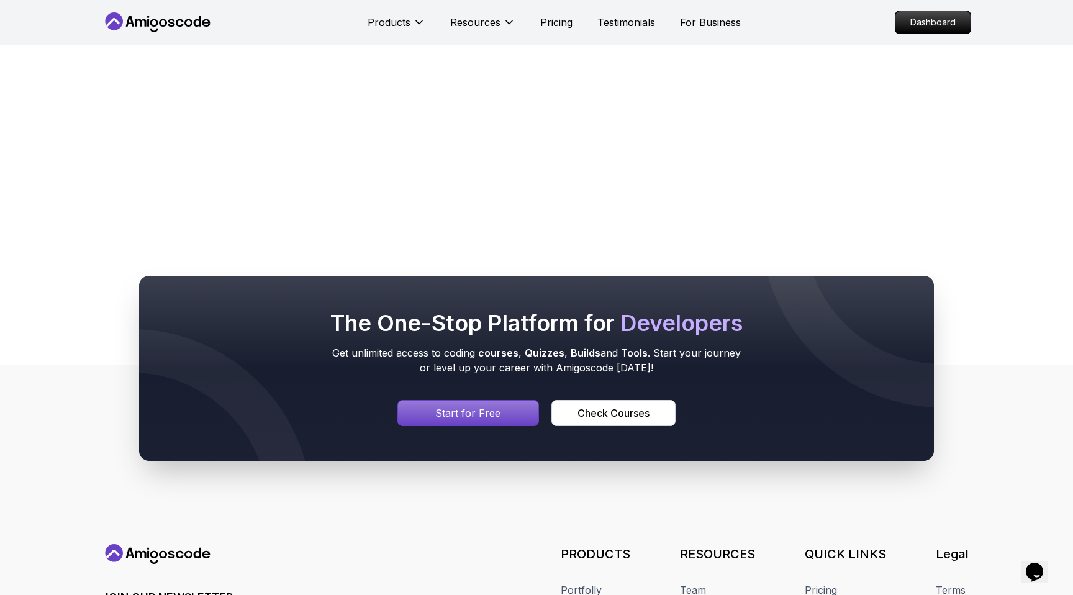
click at [486, 190] on body "Products Resources Pricing Testimonials For Business Dashboard Products Resourc…" at bounding box center [536, 238] width 1073 height 1245
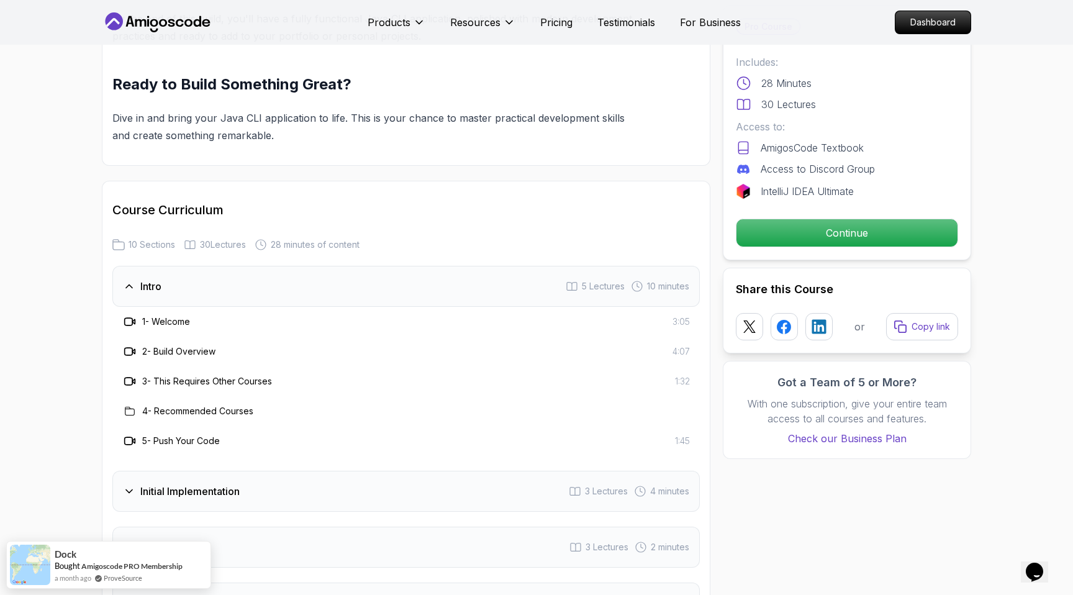
scroll to position [1517, 0]
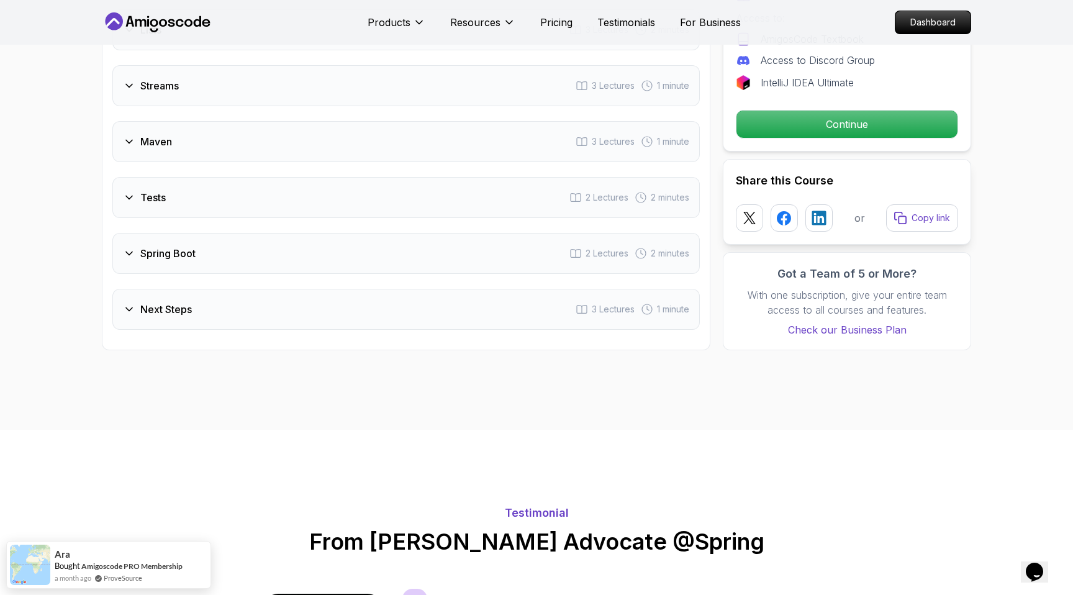
click at [193, 250] on h3 "Spring Boot" at bounding box center [167, 253] width 55 height 15
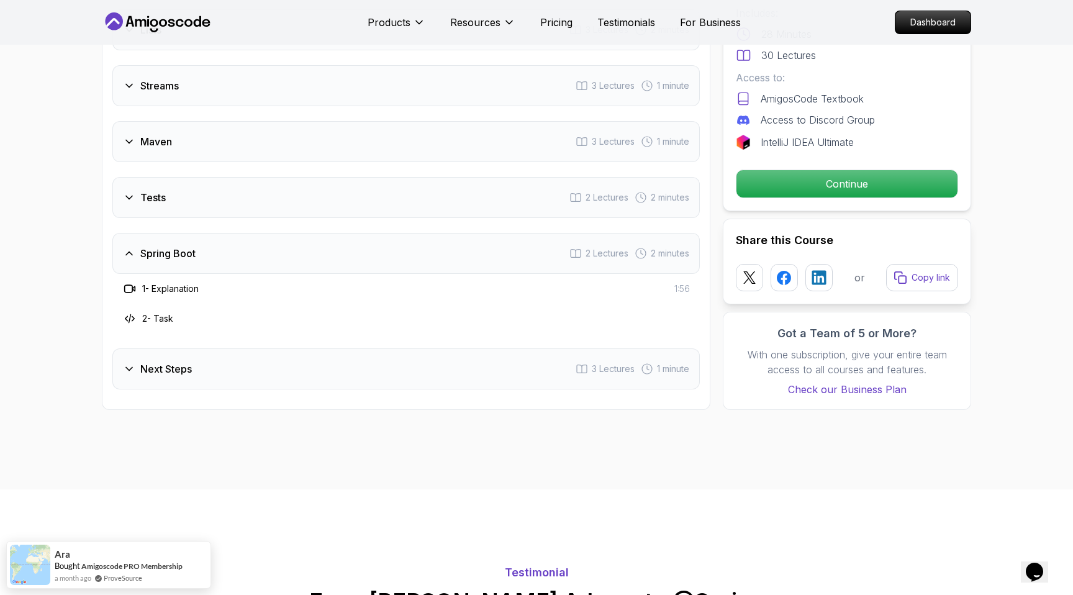
click at [193, 250] on h3 "Spring Boot" at bounding box center [167, 253] width 55 height 15
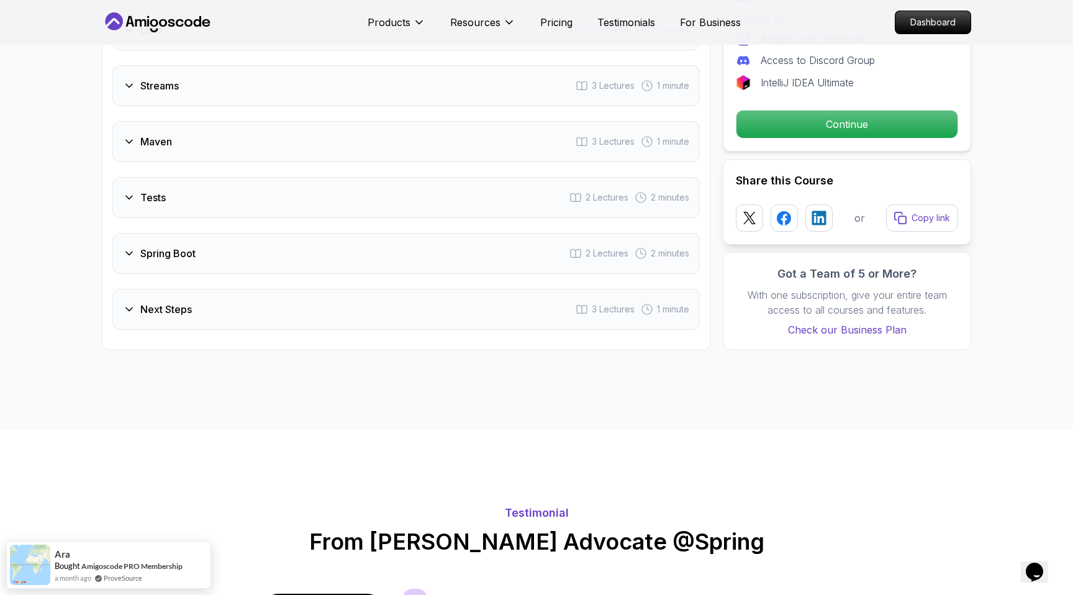
click at [193, 250] on h3 "Spring Boot" at bounding box center [167, 253] width 55 height 15
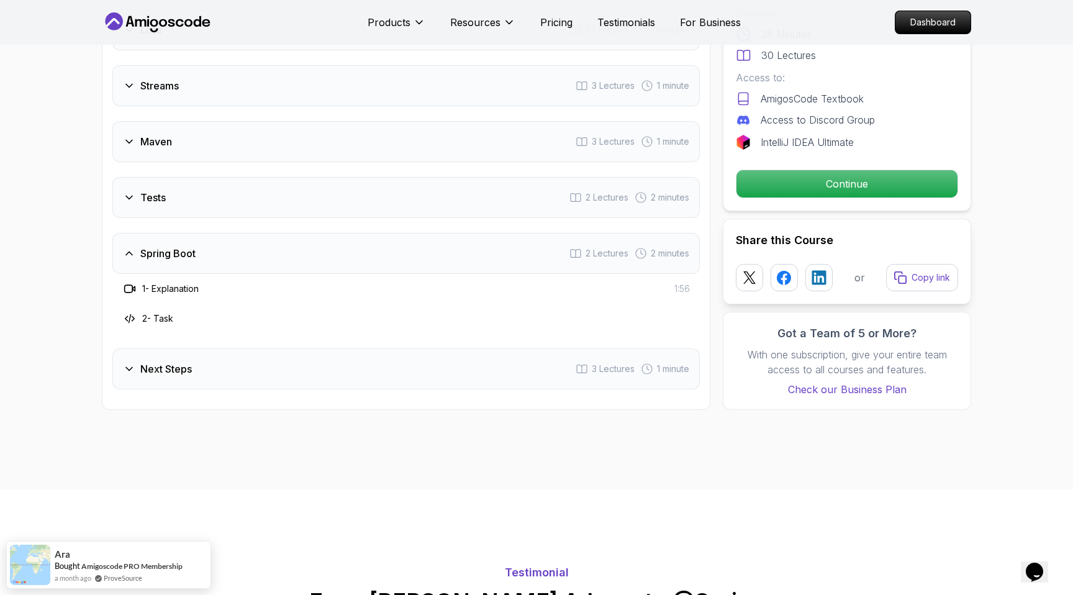
click at [193, 250] on h3 "Spring Boot" at bounding box center [167, 253] width 55 height 15
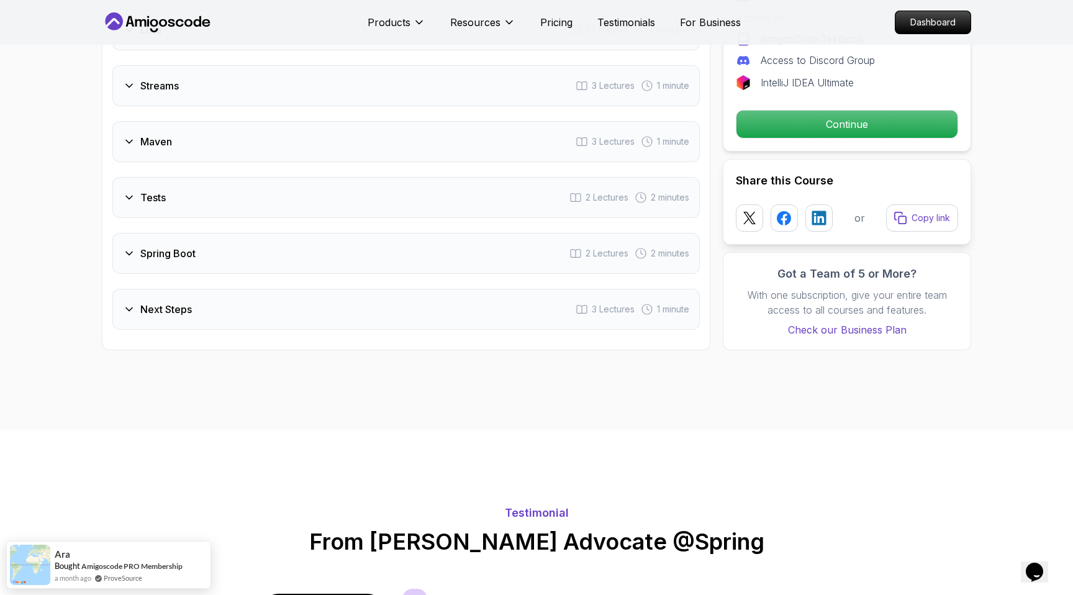
click at [180, 203] on div "Tests 2 Lectures 2 minutes" at bounding box center [405, 197] width 587 height 41
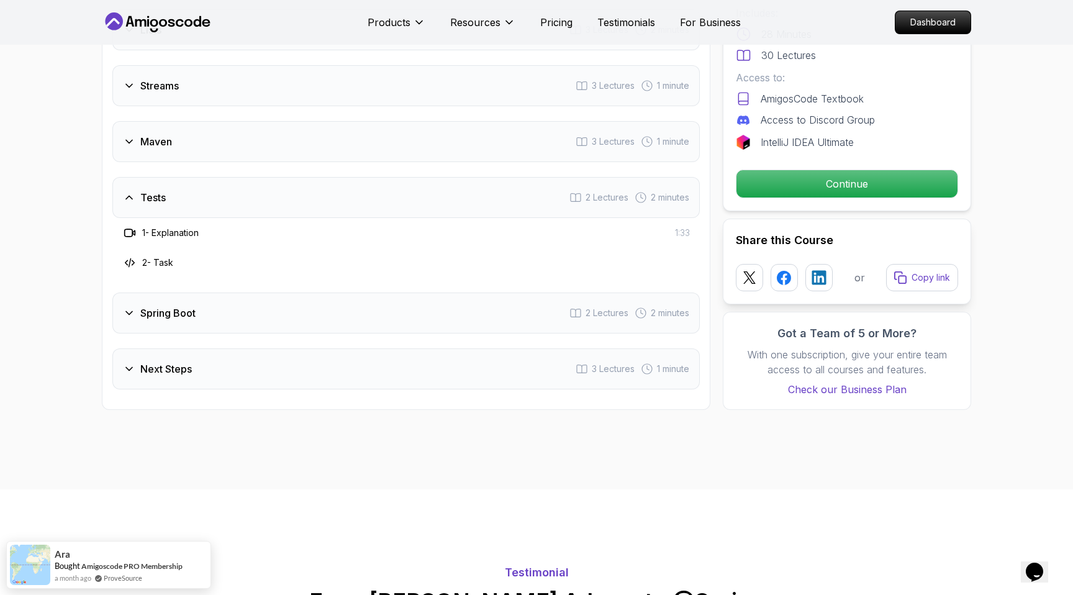
click at [180, 202] on div "Tests 2 Lectures 2 minutes" at bounding box center [405, 197] width 587 height 41
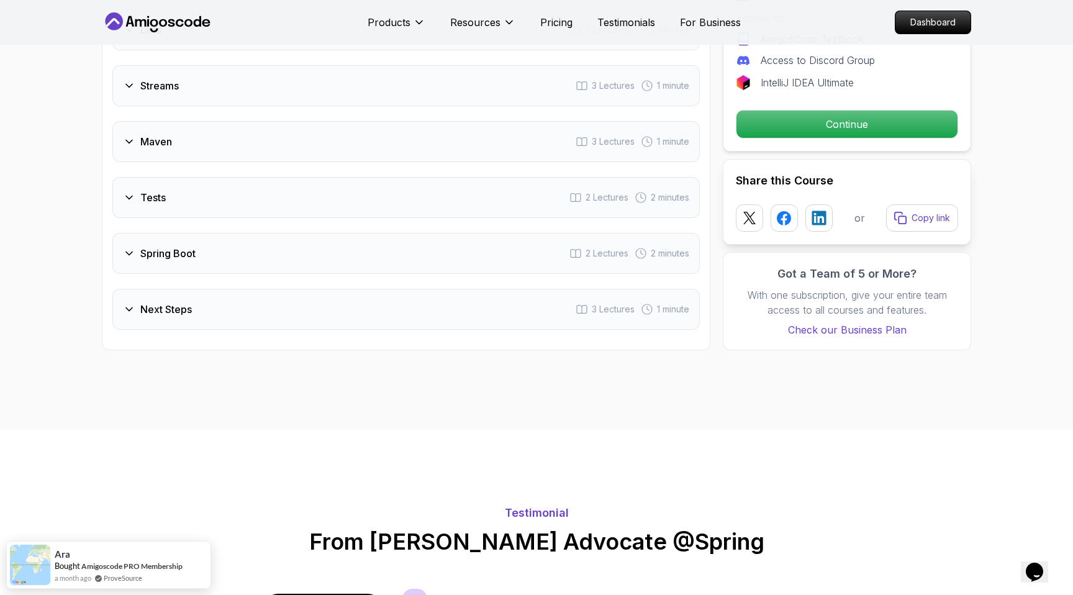
click at [168, 164] on div "Intro 5 Lectures 10 minutes Initial Implementation 3 Lectures 4 minutes Interfa…" at bounding box center [405, 58] width 587 height 544
click at [157, 150] on div "Maven 3 Lectures 1 minute" at bounding box center [405, 141] width 587 height 41
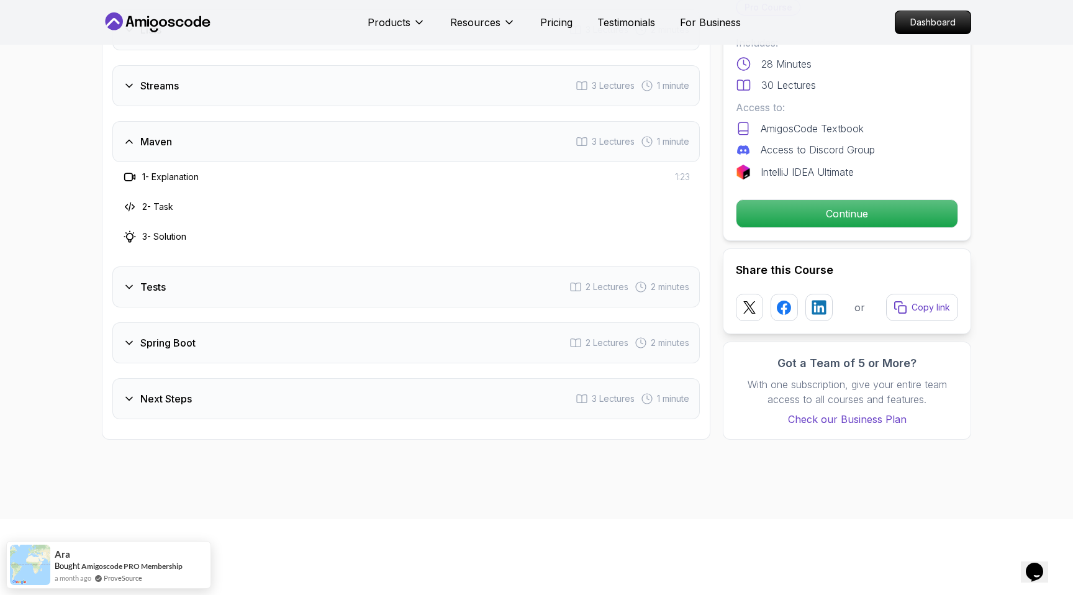
click at [157, 150] on div "Maven 3 Lectures 1 minute" at bounding box center [405, 141] width 587 height 41
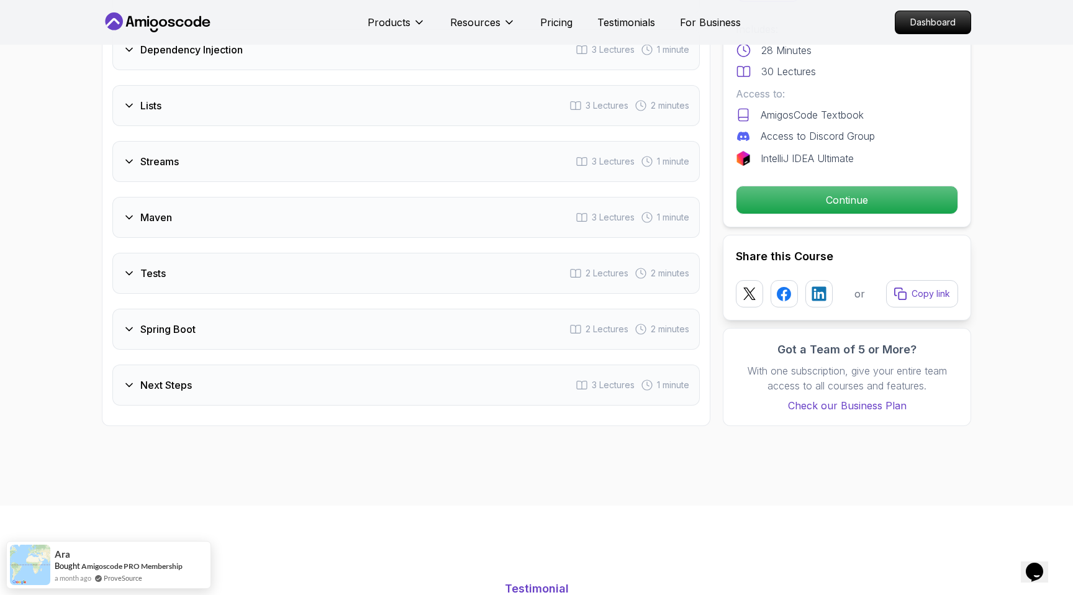
scroll to position [1640, 0]
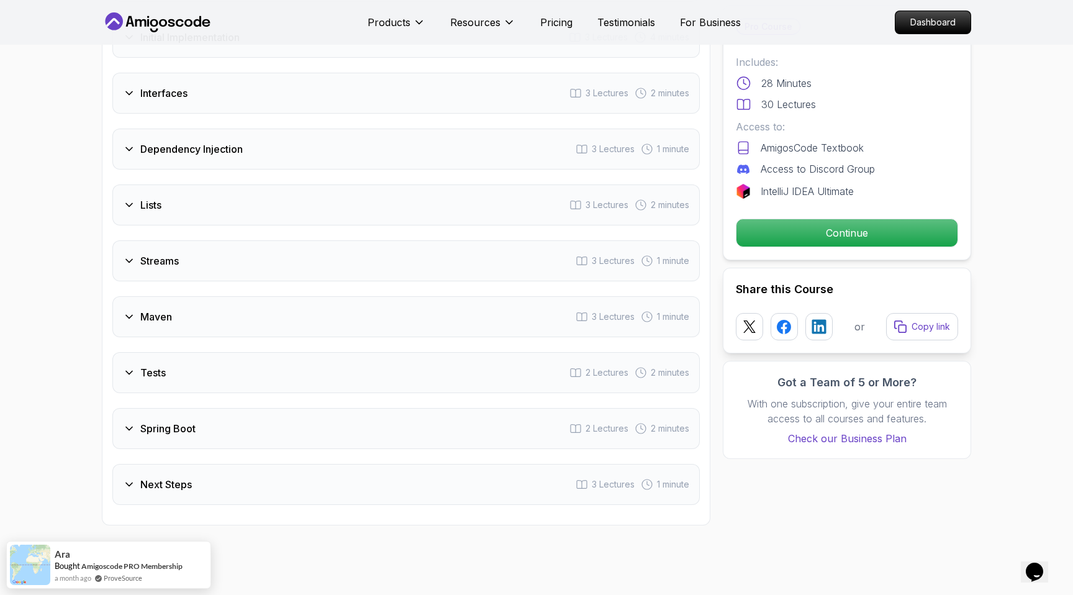
click at [143, 211] on h3 "Lists" at bounding box center [150, 204] width 21 height 15
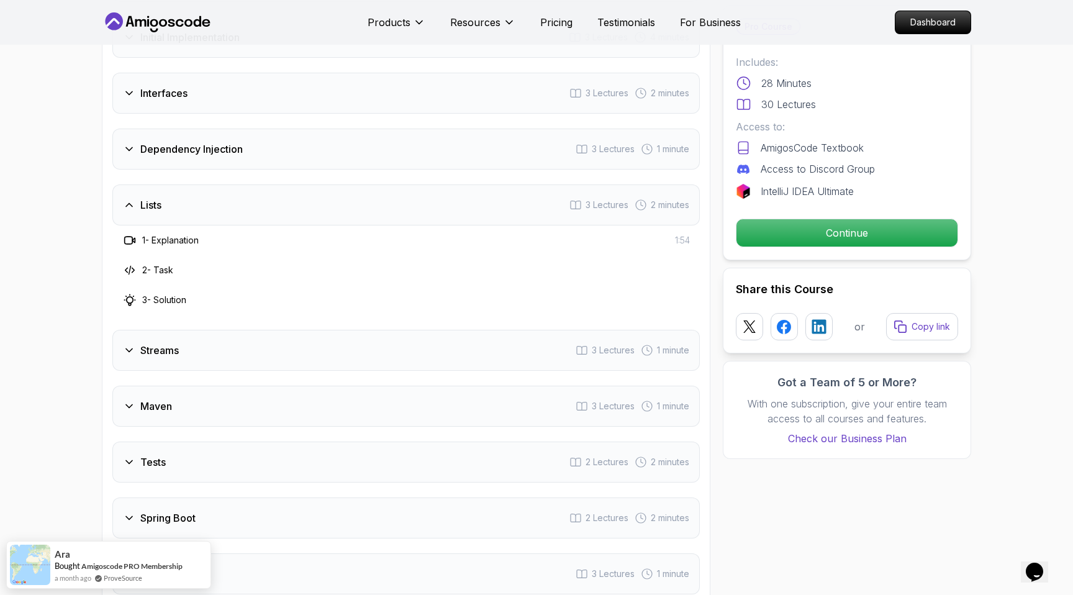
click at [143, 211] on h3 "Lists" at bounding box center [150, 204] width 21 height 15
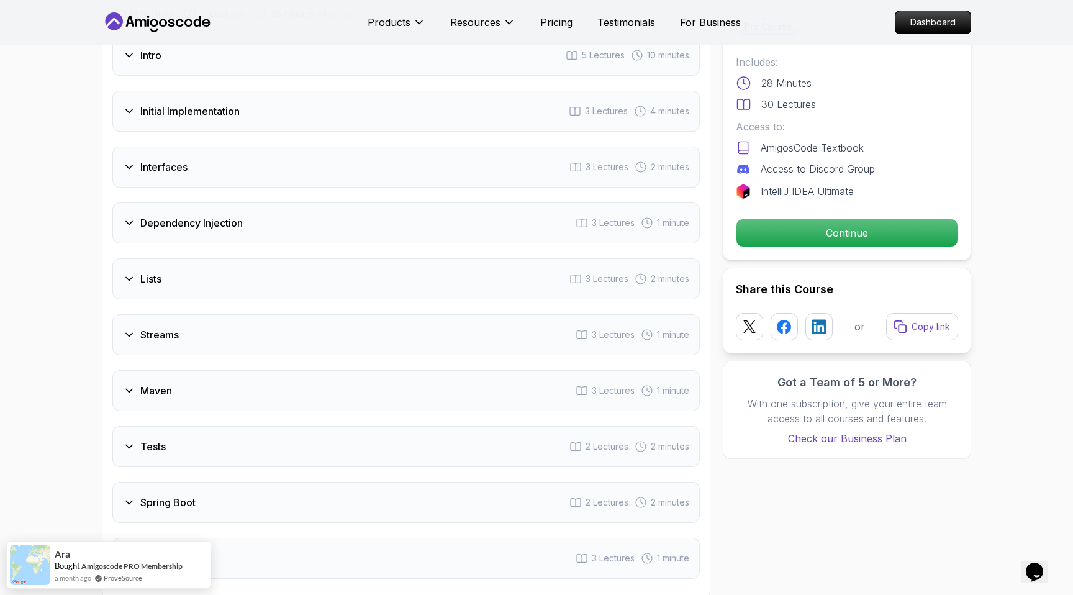
scroll to position [1556, 0]
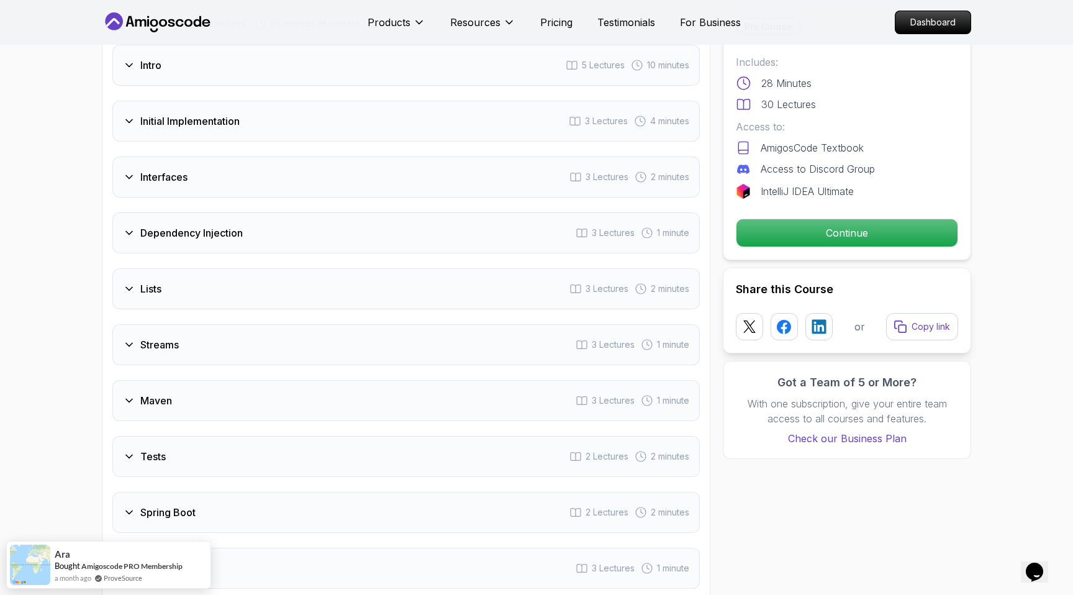
click at [138, 171] on div "Interfaces" at bounding box center [155, 177] width 65 height 15
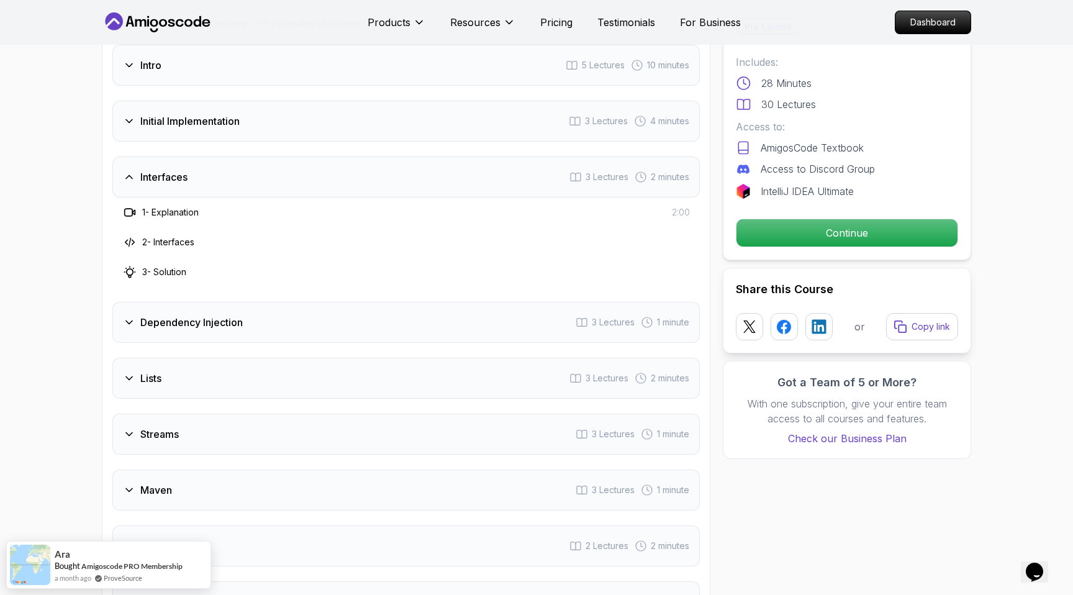
click at [138, 171] on div "Interfaces" at bounding box center [155, 177] width 65 height 15
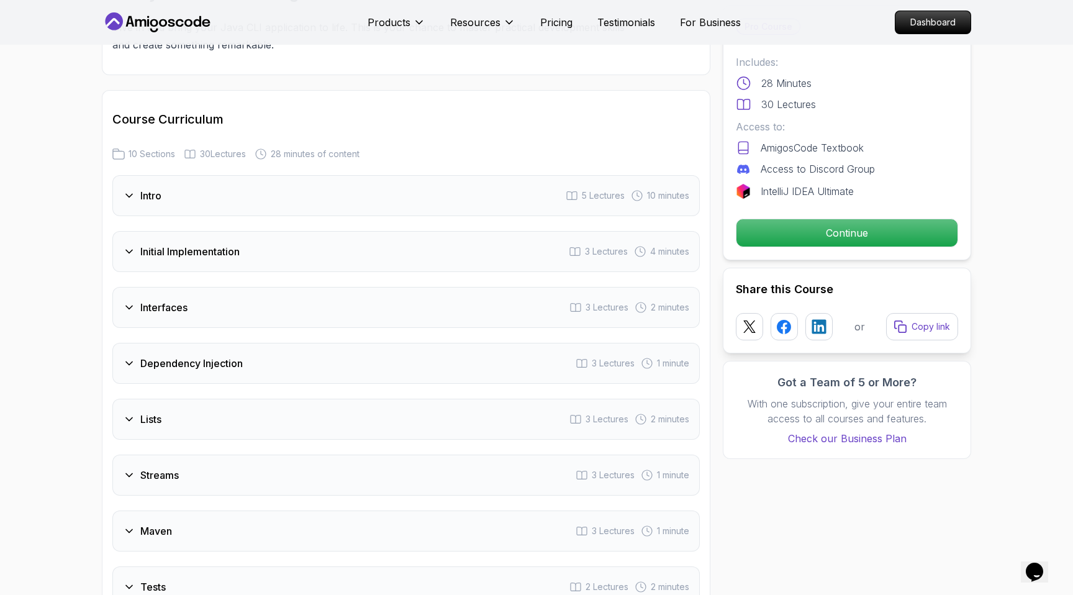
scroll to position [1402, 0]
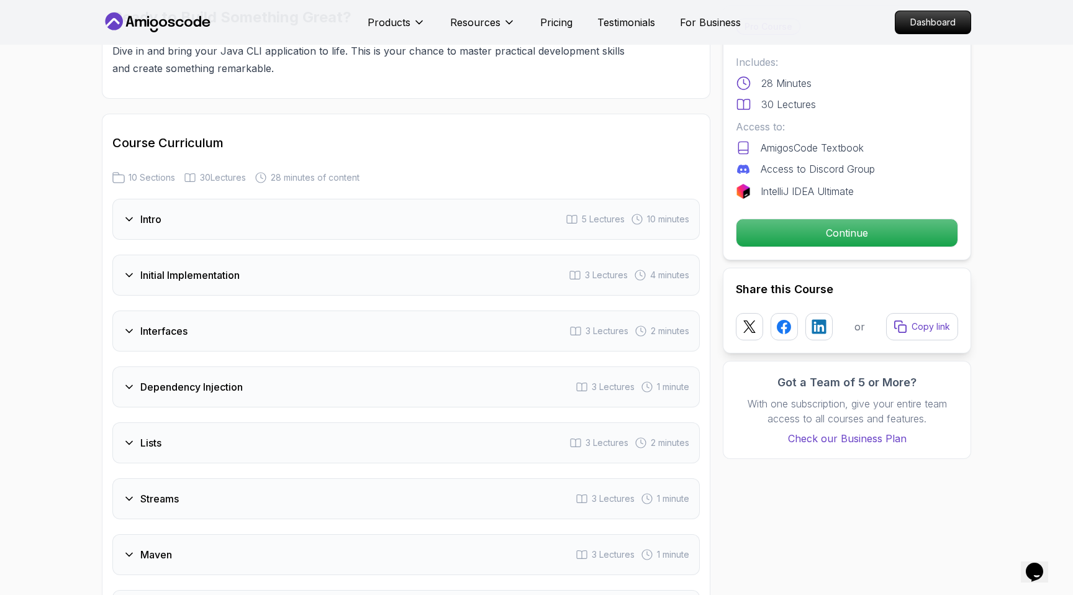
click at [135, 220] on div "Intro" at bounding box center [142, 219] width 39 height 15
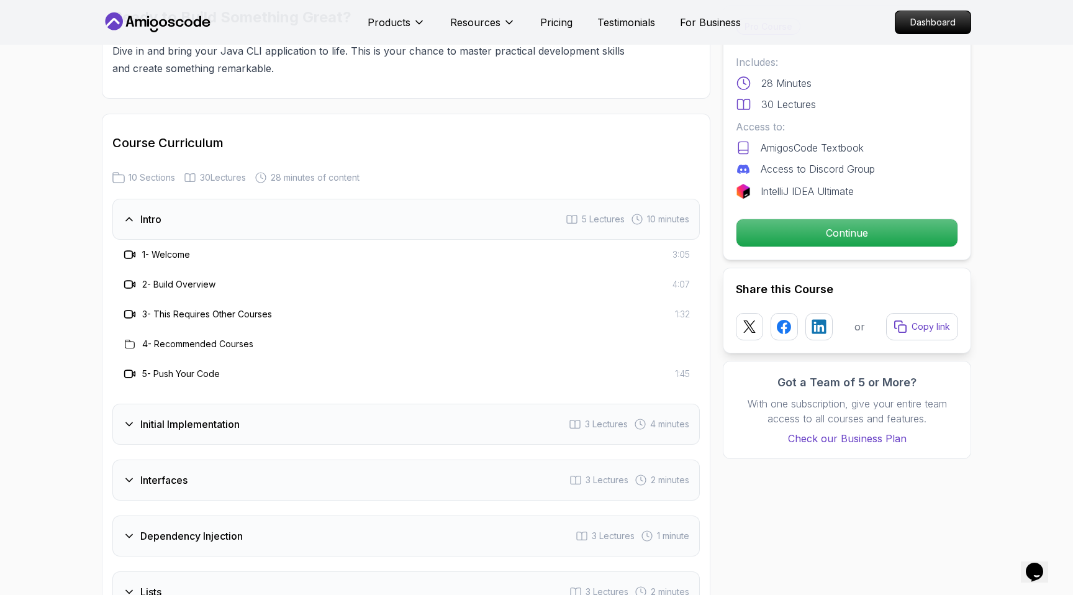
click at [135, 220] on div "Intro" at bounding box center [142, 219] width 39 height 15
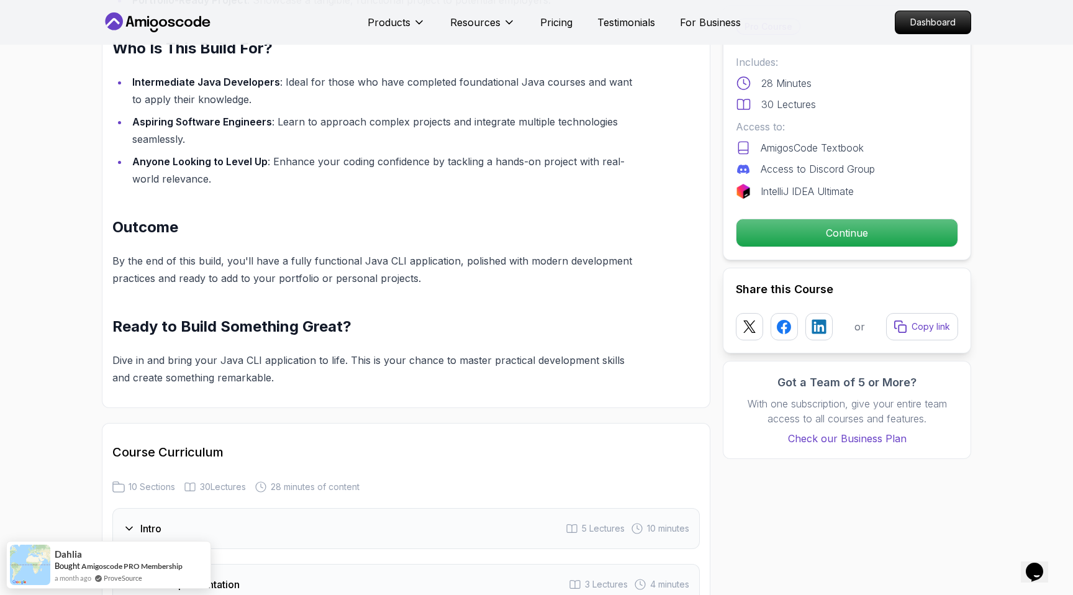
scroll to position [1109, 0]
